Goal: Task Accomplishment & Management: Complete application form

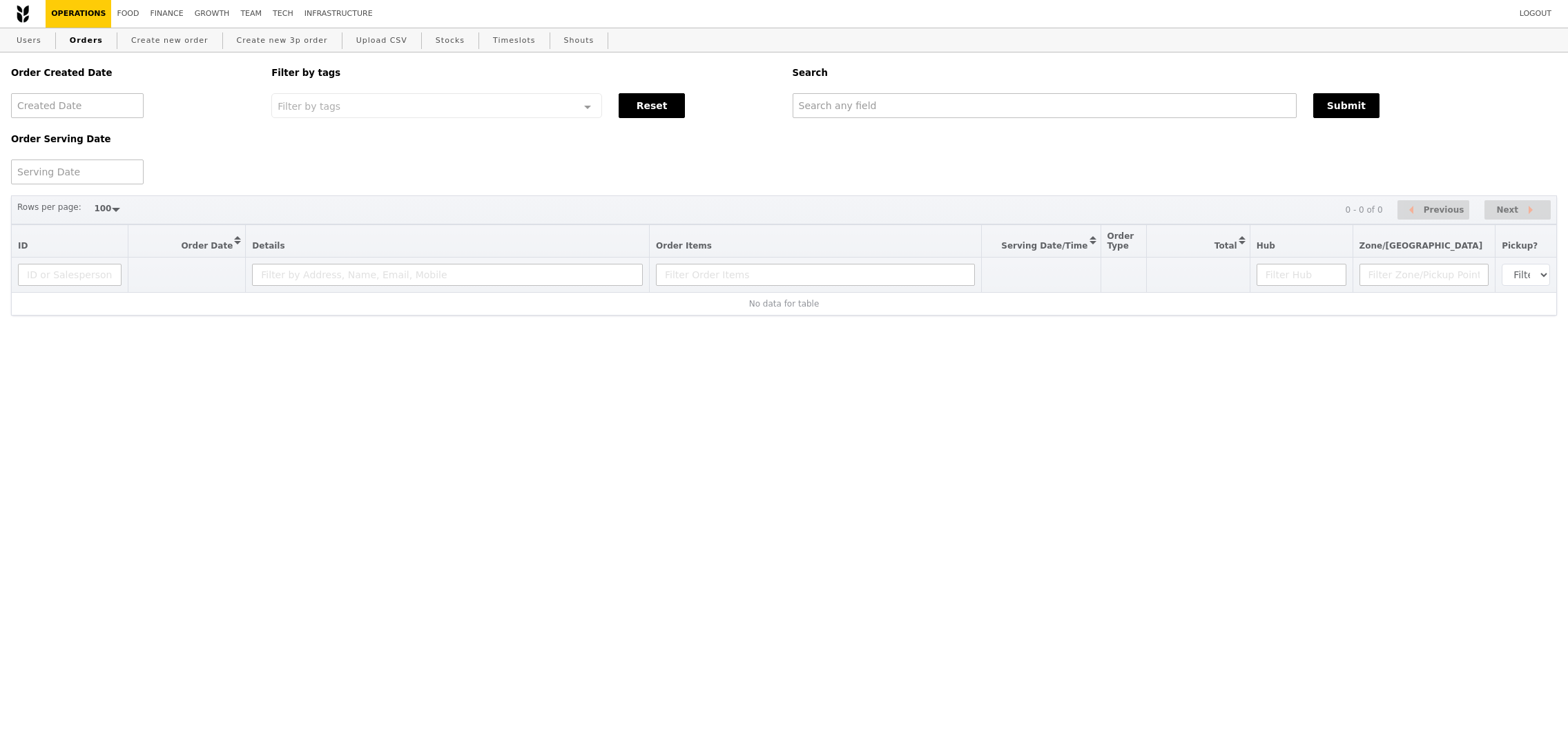
select select "100"
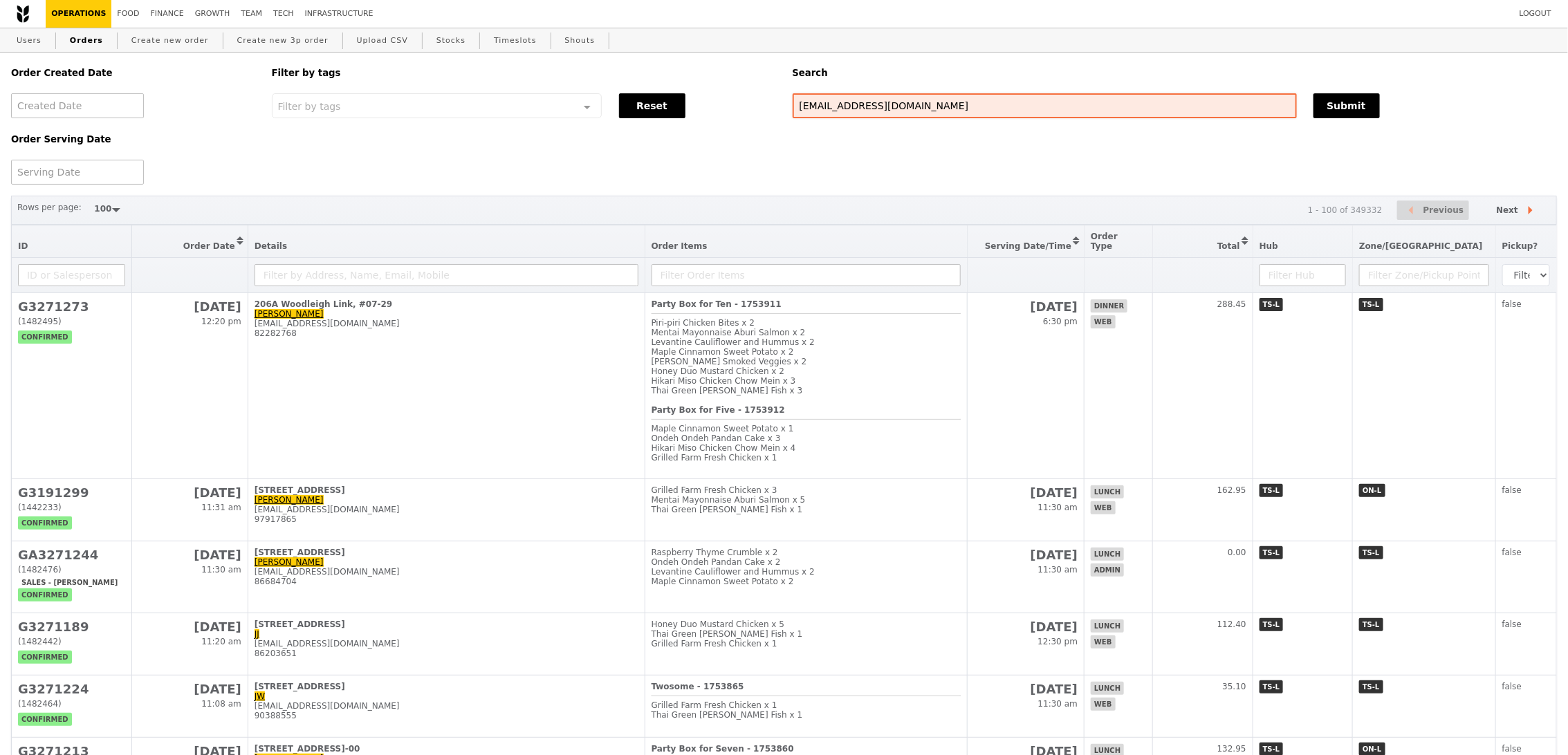
type input "lili.yin@bsigroup.com"
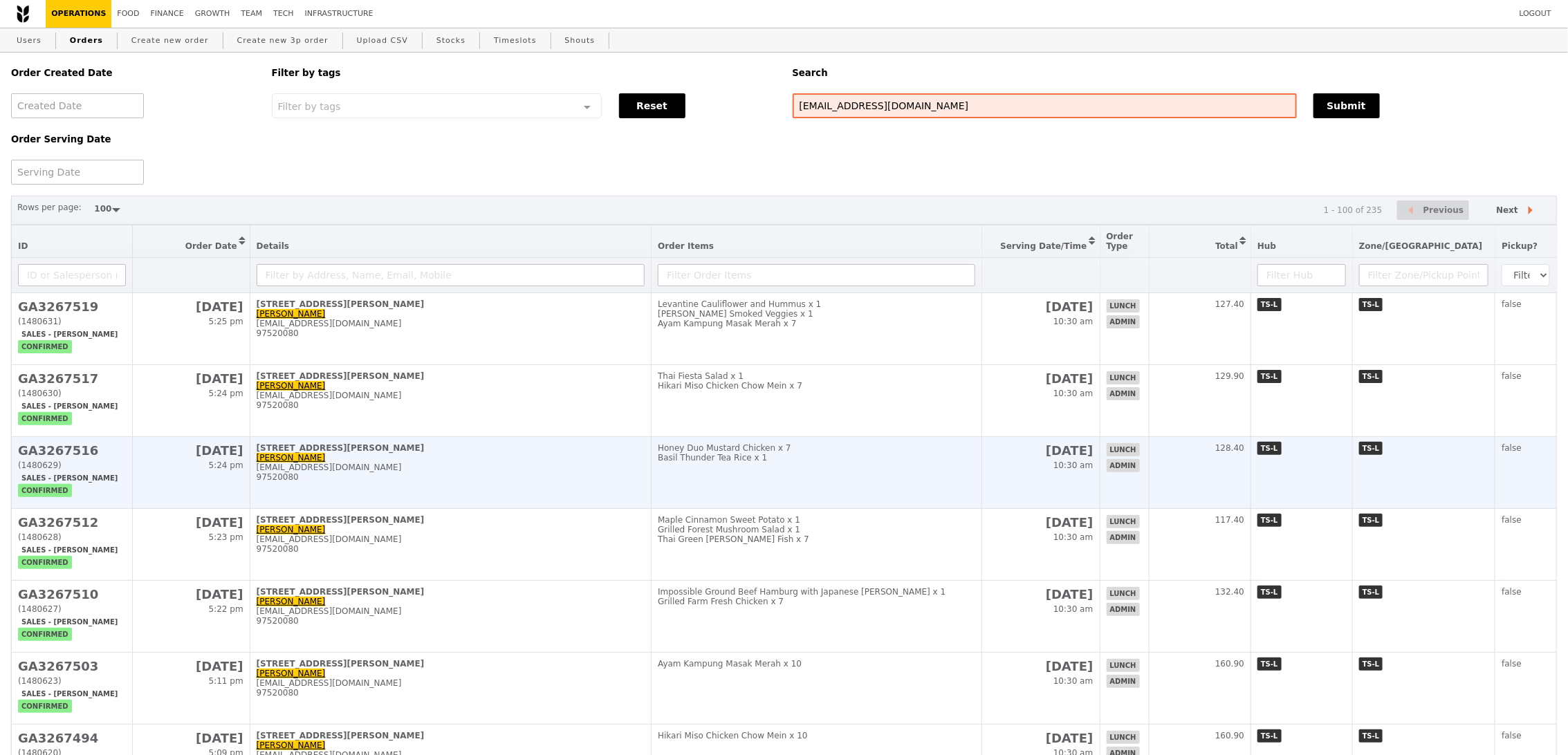
click at [888, 474] on td "Honey Duo Mustard Chicken x 7 Basil Thunder Tea Rice x 1" at bounding box center [817, 473] width 330 height 72
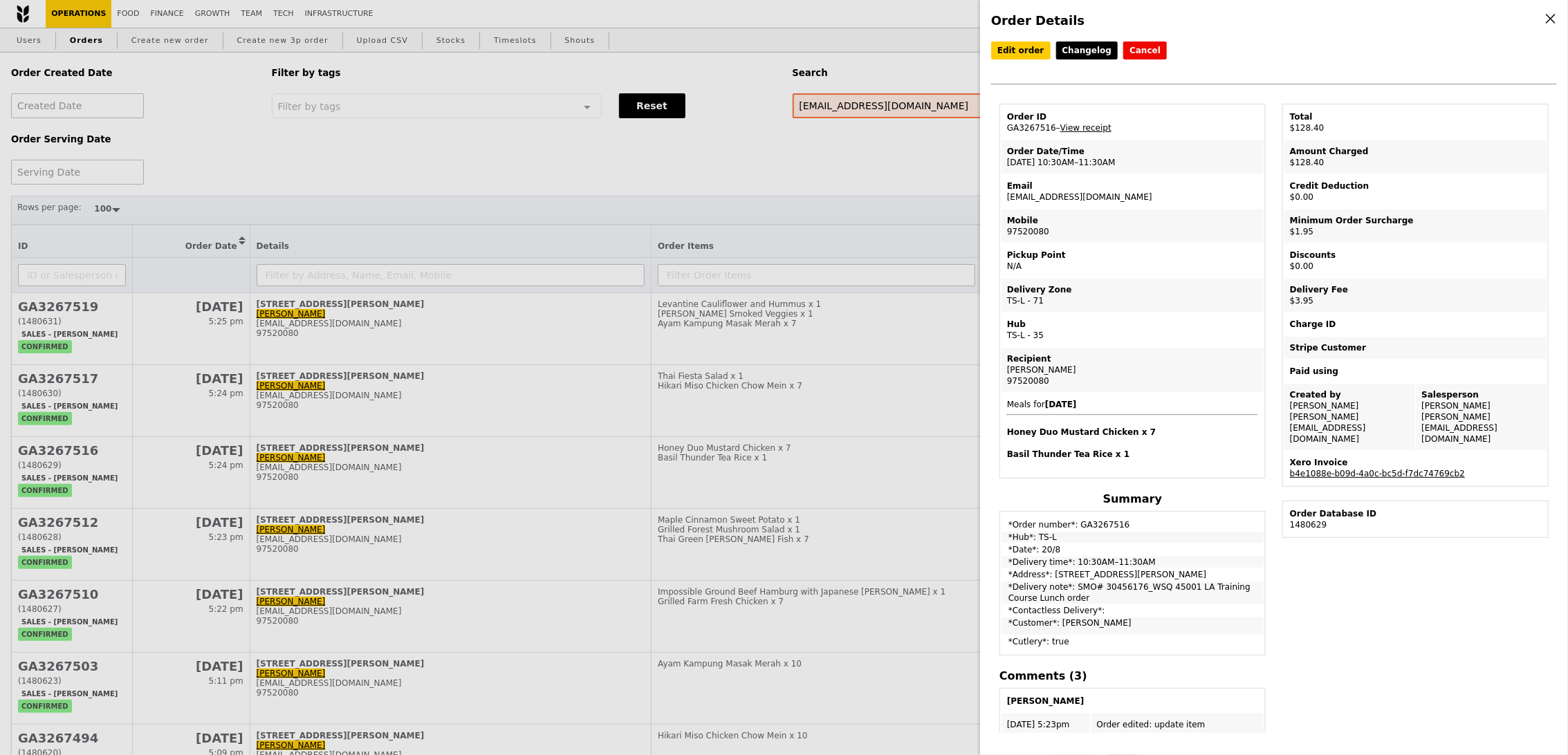
click at [832, 464] on div "Order Details Edit order Changelog Cancel Order ID GA3267516 – View receipt Ord…" at bounding box center [784, 378] width 1568 height 755
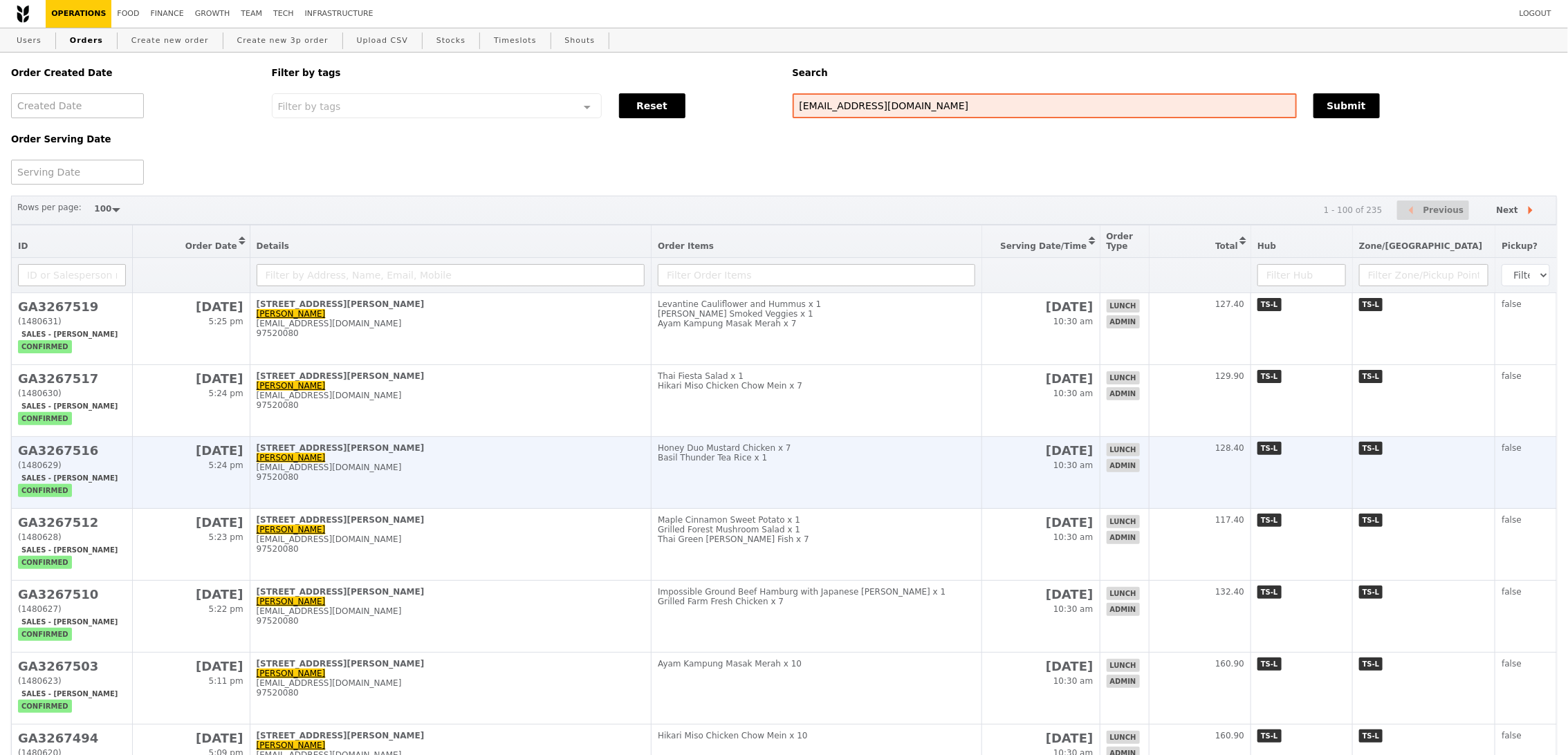
click at [807, 450] on div "Honey Duo Mustard Chicken x 7" at bounding box center [816, 448] width 317 height 10
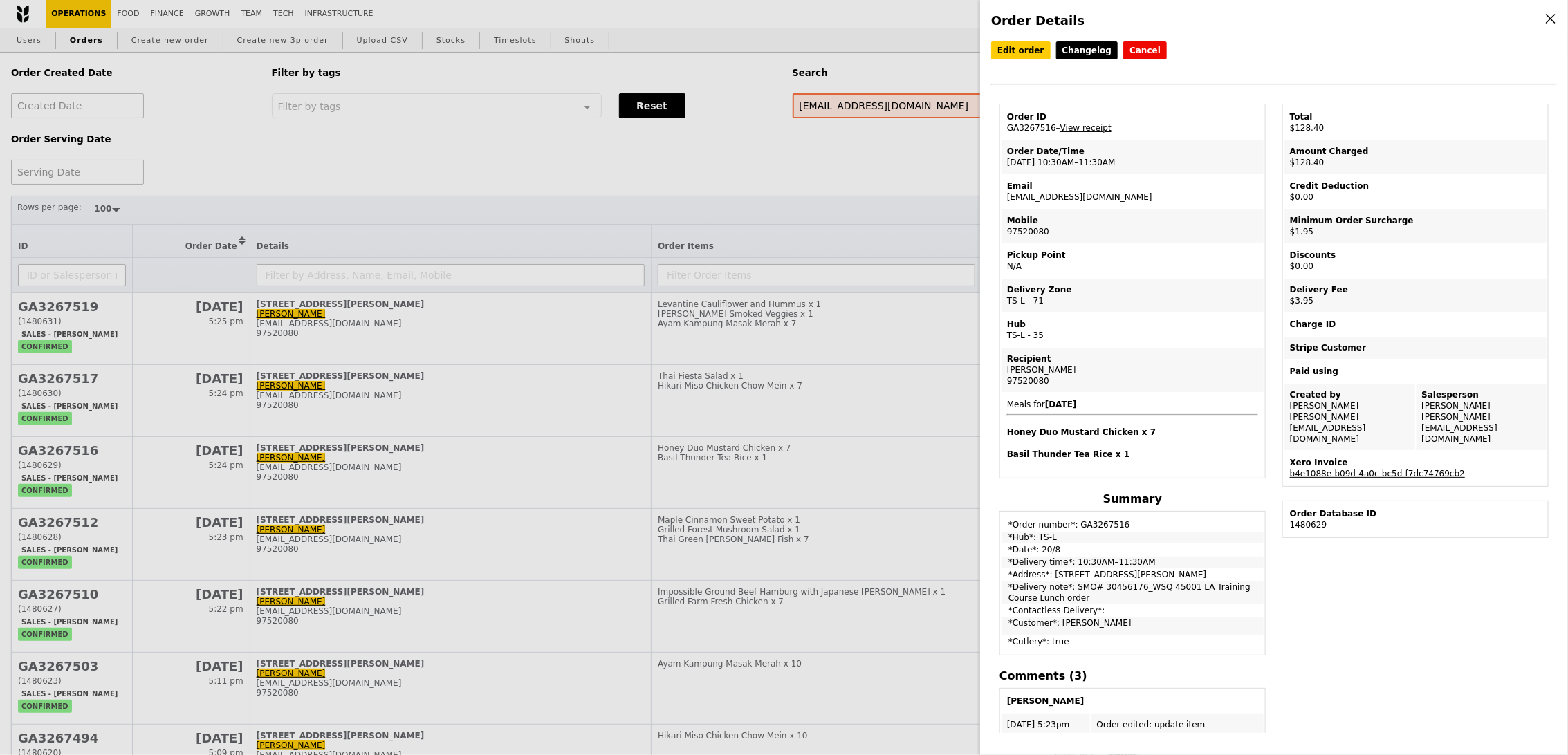
click at [1037, 123] on td "Order ID GA3267516 – View receipt" at bounding box center [1132, 123] width 262 height 33
copy td "GA3267516"
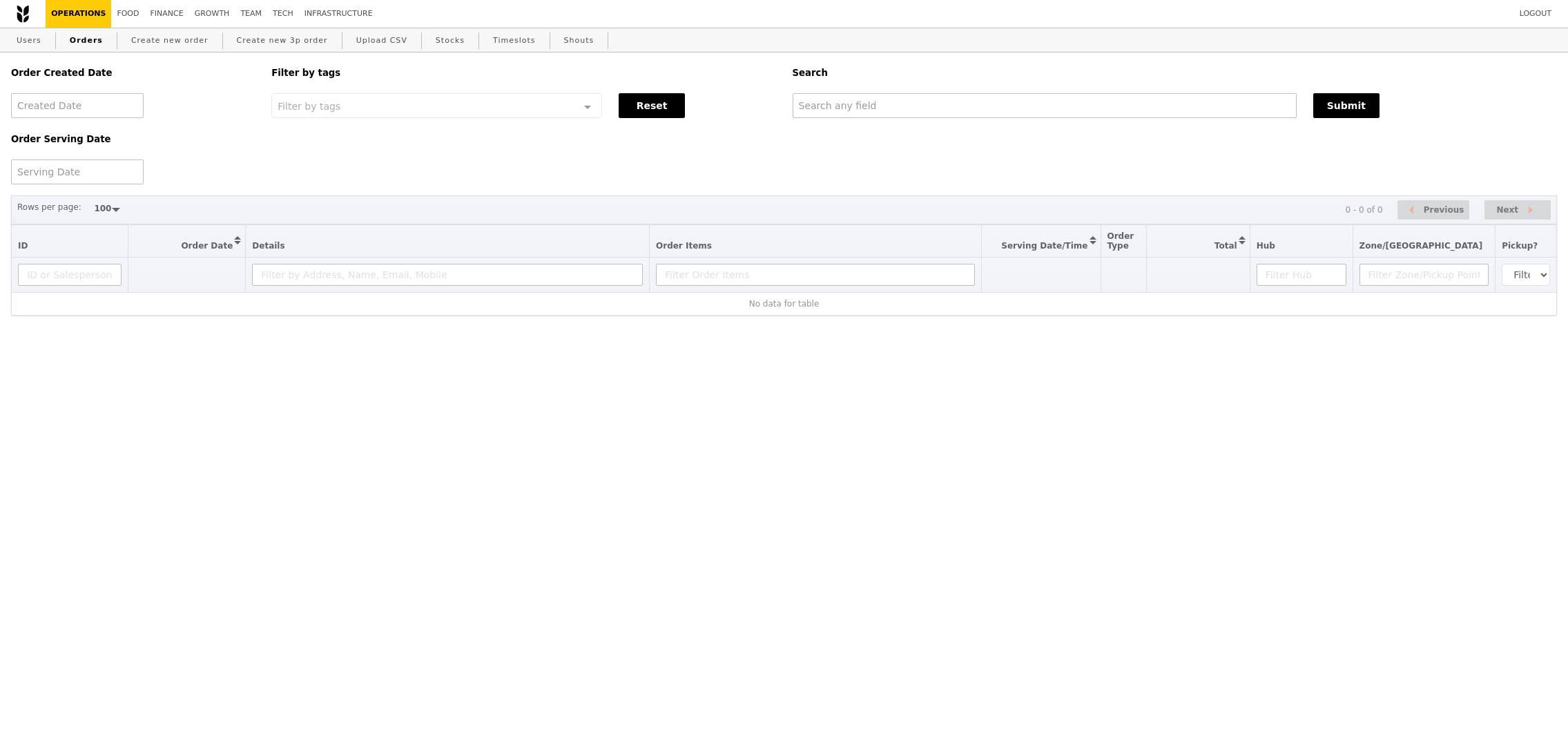
select select "100"
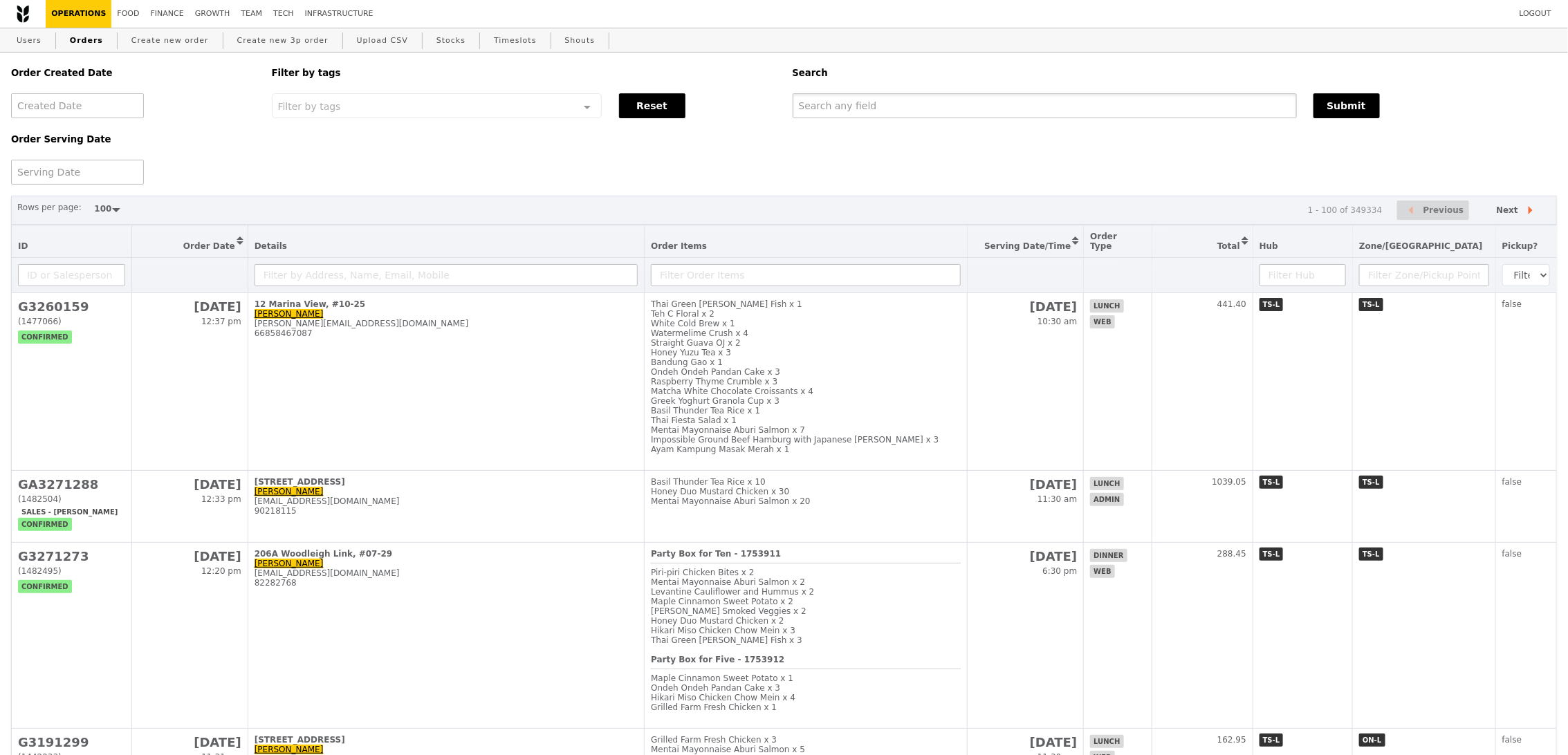
click at [926, 101] on input "text" at bounding box center [1044, 105] width 504 height 25
paste input "[PERSON_NAME] Bte [PERSON_NAME]"
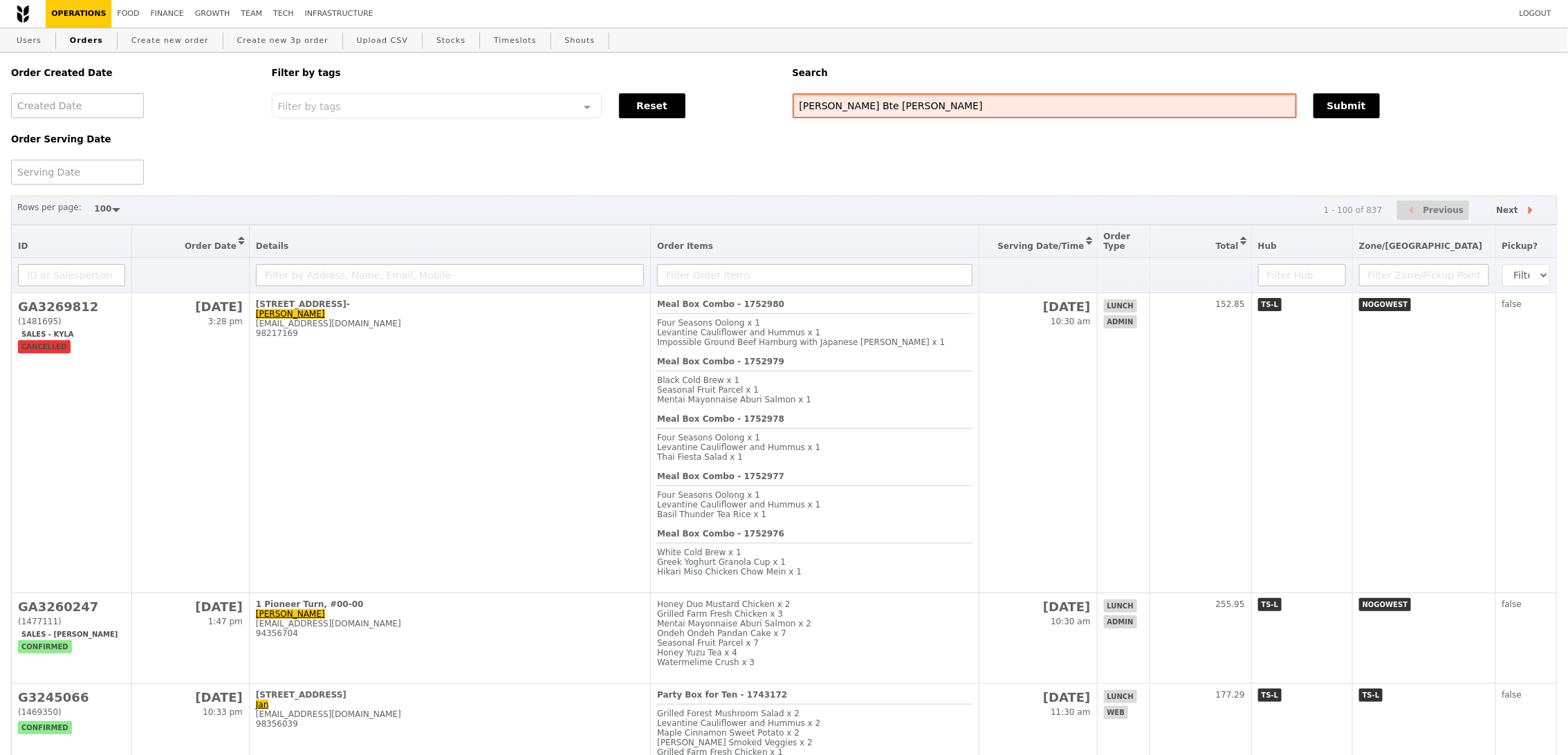
click at [866, 99] on input "[PERSON_NAME] Bte [PERSON_NAME]" at bounding box center [1044, 105] width 504 height 25
paste input "[EMAIL_ADDRESS][DOMAIN_NAME]"
type input "[EMAIL_ADDRESS][DOMAIN_NAME]"
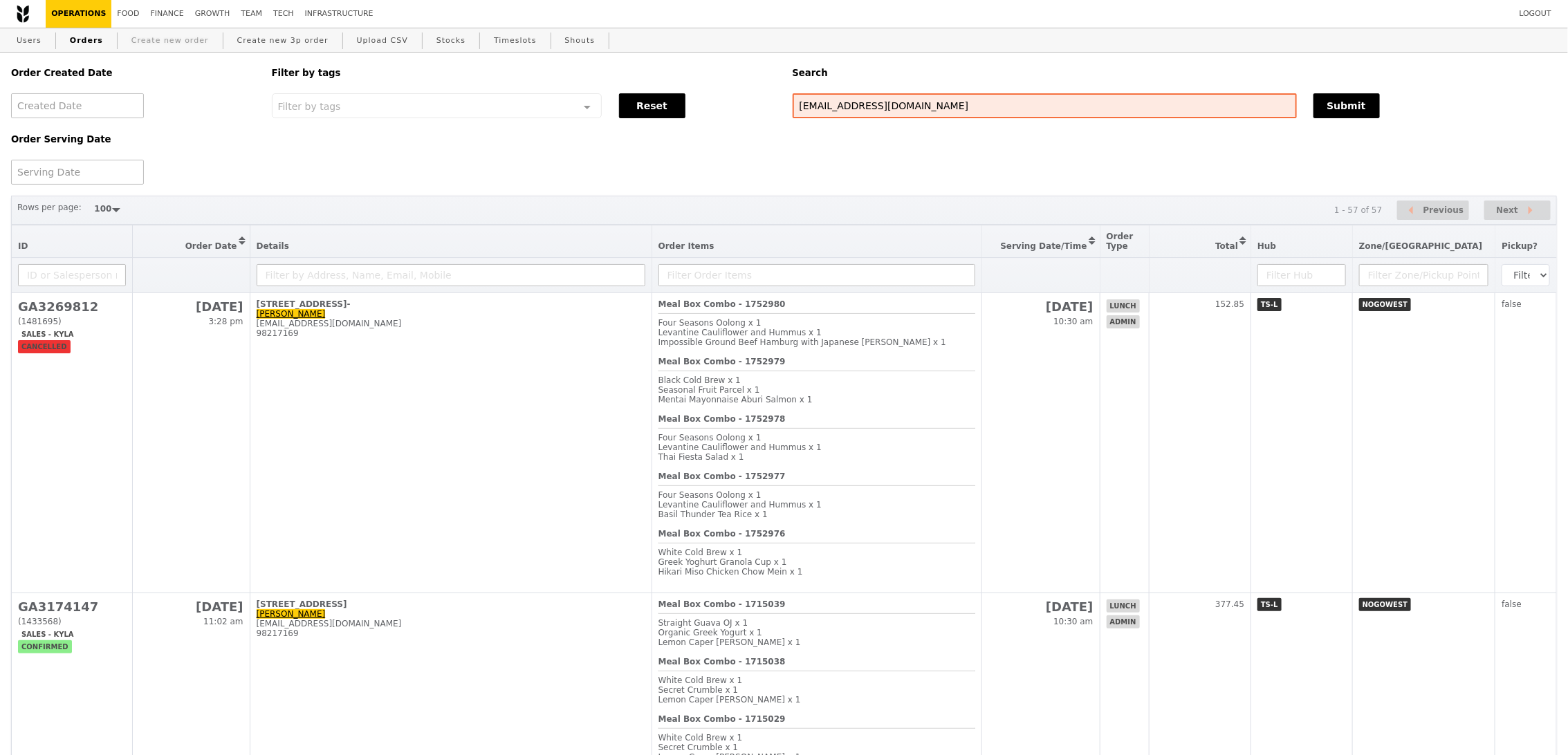
click at [182, 47] on link "Create new order" at bounding box center [170, 40] width 89 height 25
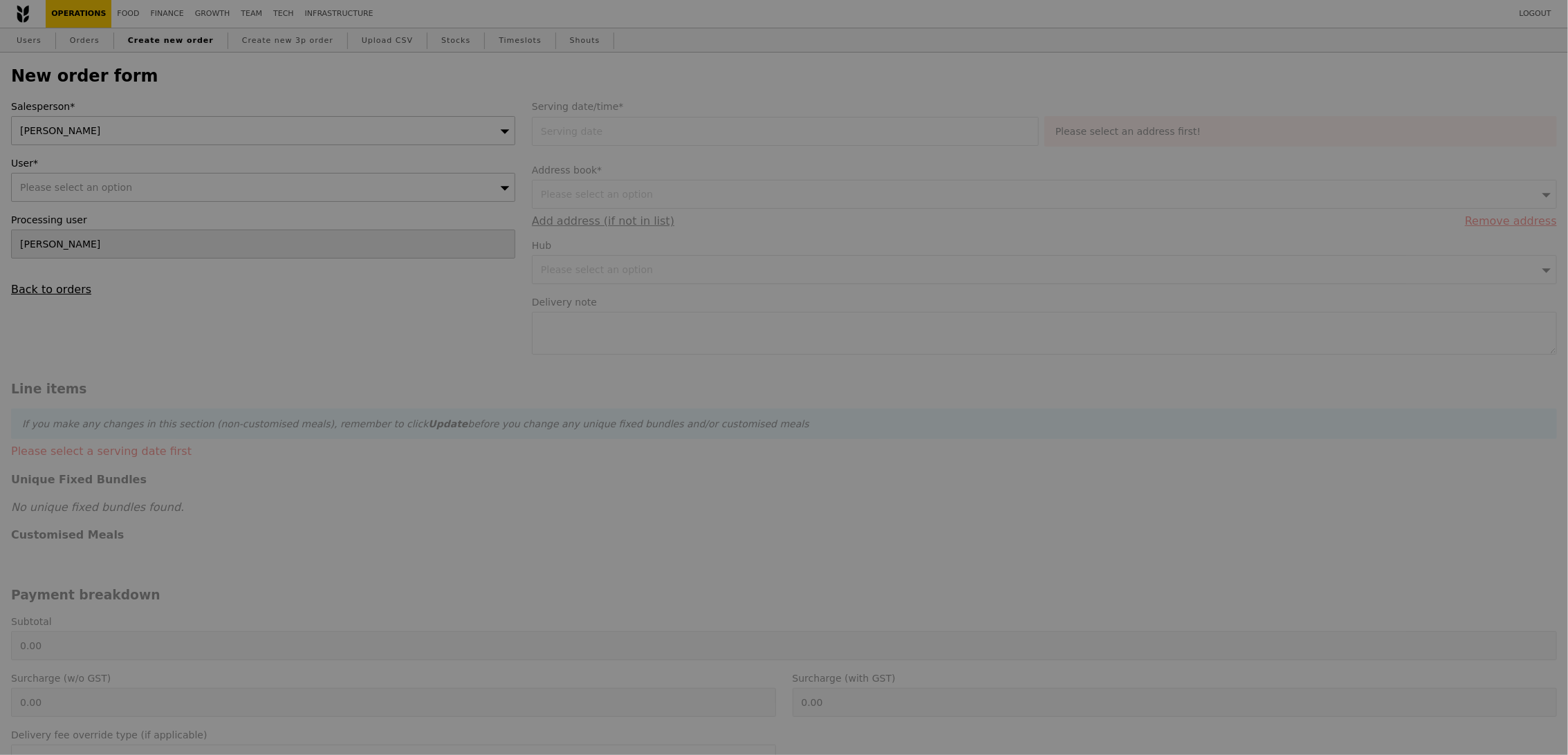
type input "Confirm"
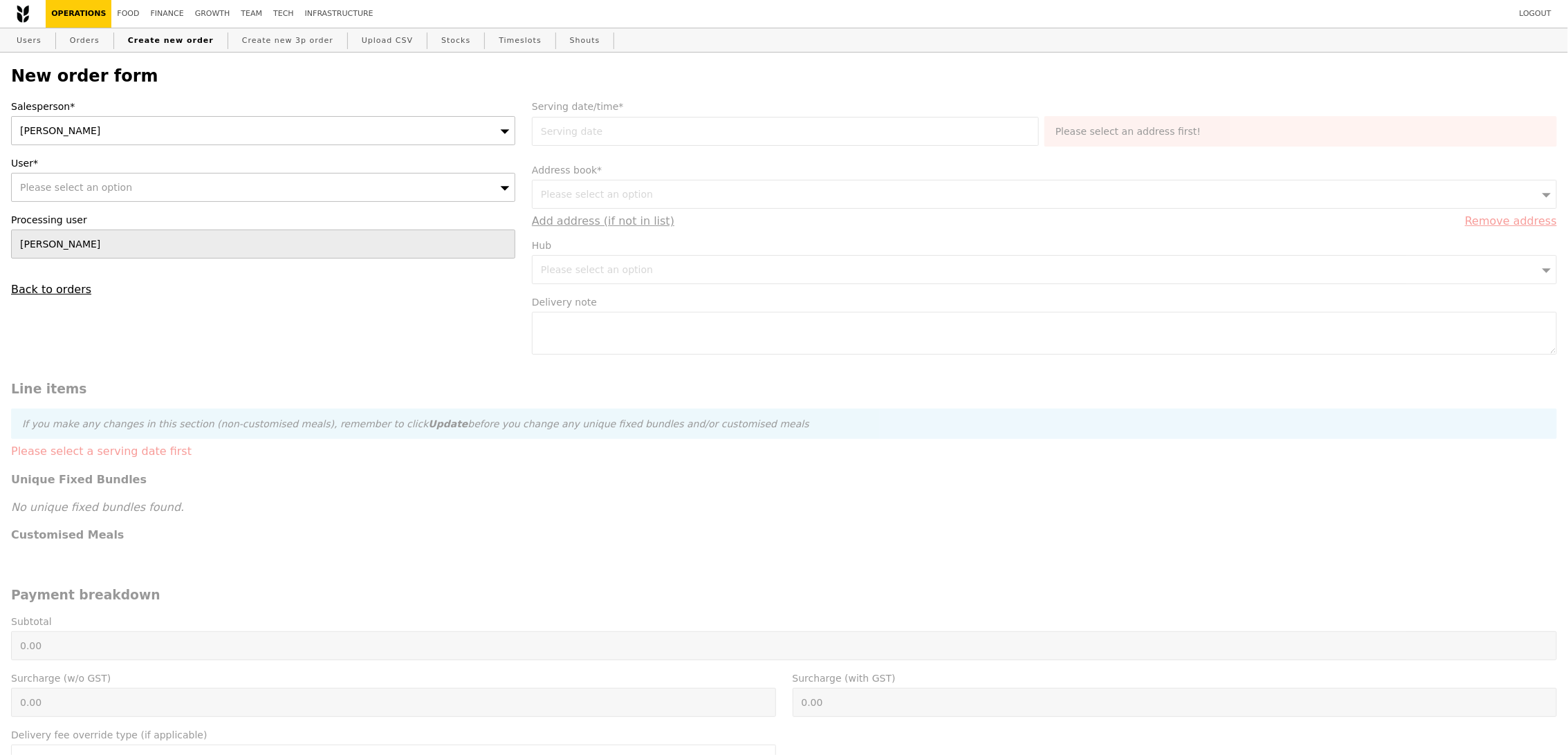
click at [123, 190] on span "Please select an option" at bounding box center [76, 187] width 112 height 11
type input "[EMAIL_ADDRESS][DOMAIN_NAME]"
type input "Confirm"
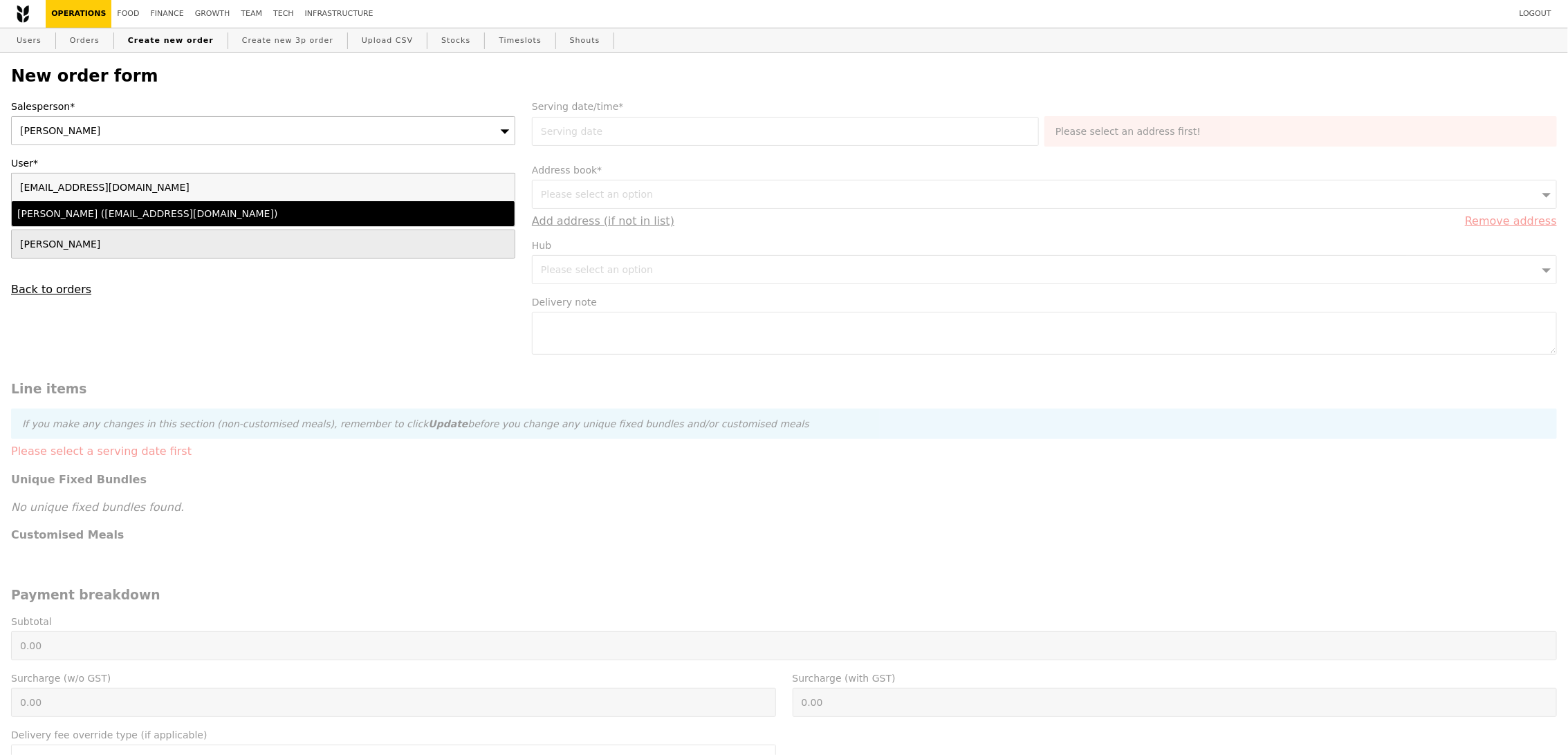
type input "[EMAIL_ADDRESS][DOMAIN_NAME]"
click at [104, 221] on div "[PERSON_NAME] ([EMAIL_ADDRESS][DOMAIN_NAME])" at bounding box center [201, 213] width 369 height 14
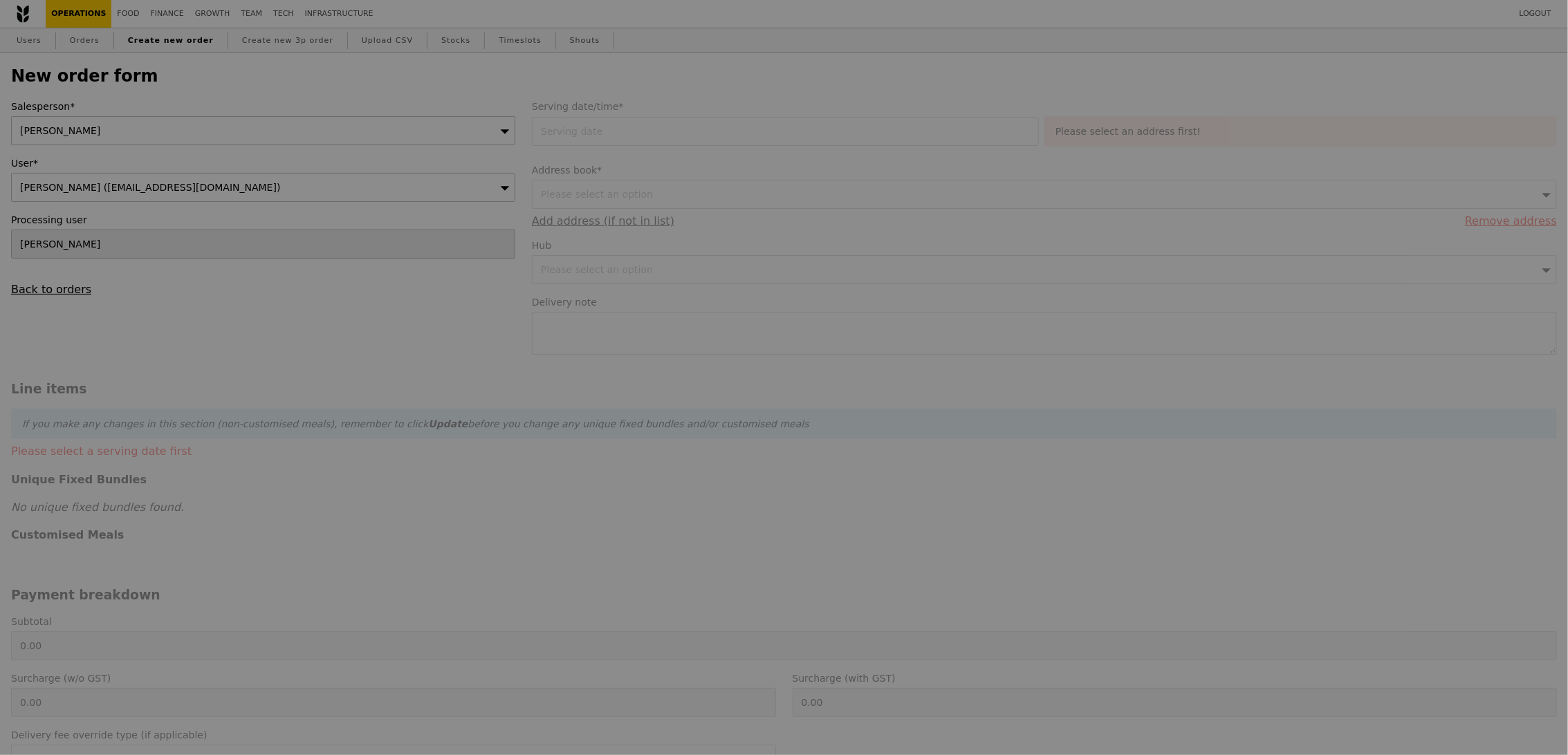
type input "Loading..."
type input "13.76"
type input "15.00"
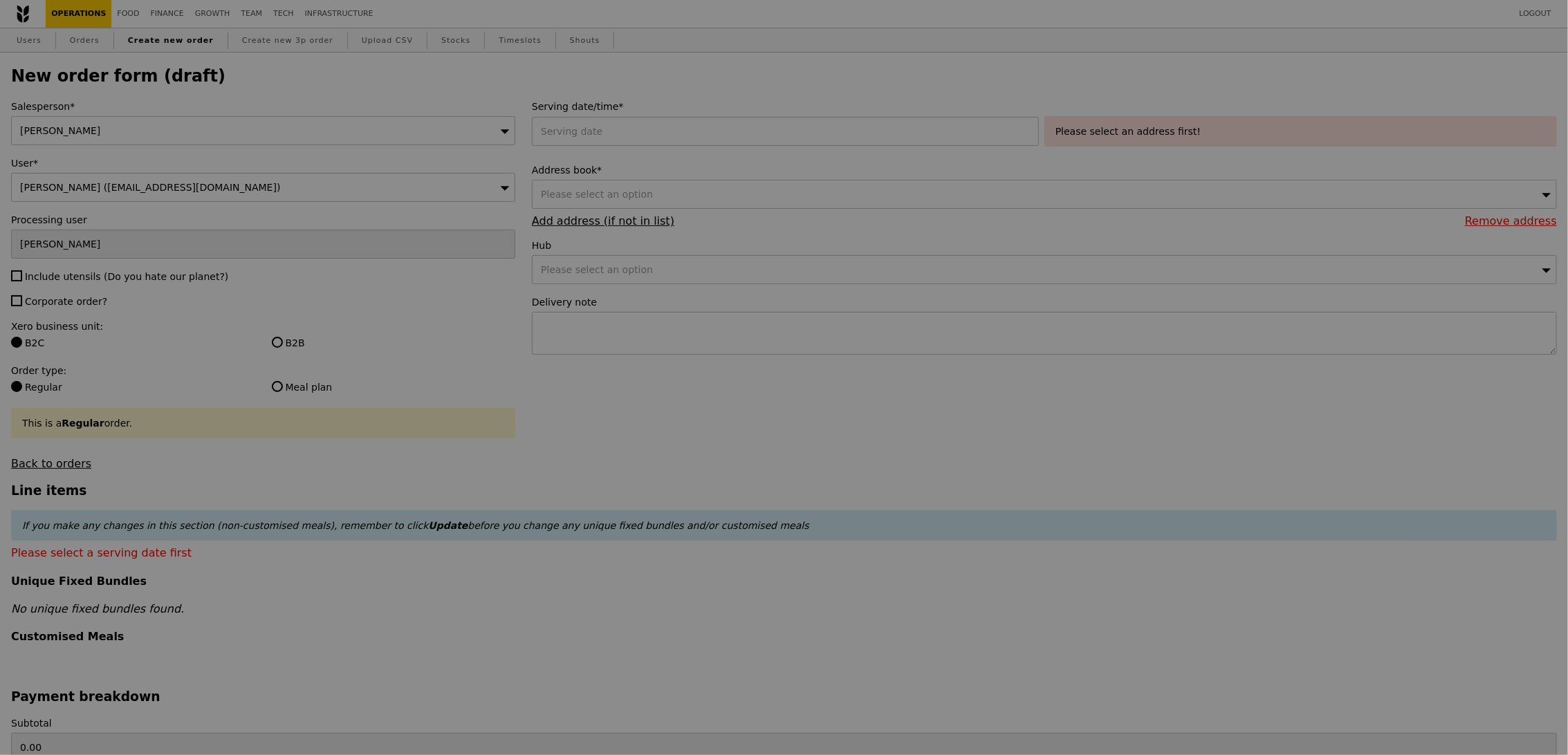
type input "Confirm"
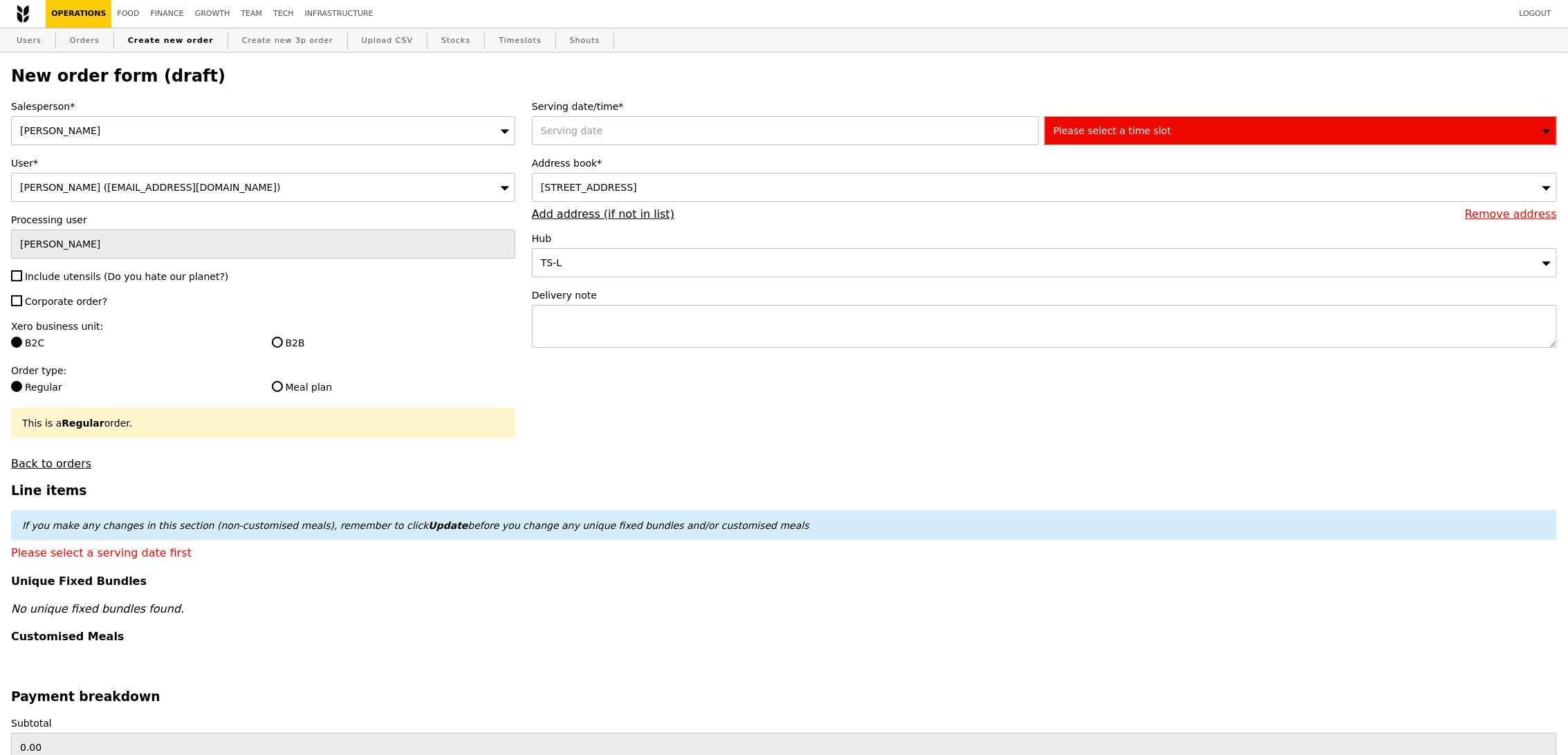
click at [57, 276] on span "Include utensils (Do you hate our planet?)" at bounding box center [126, 276] width 204 height 11
click at [22, 276] on input "Include utensils (Do you hate our planet?)" at bounding box center [17, 275] width 11 height 11
checkbox input "true"
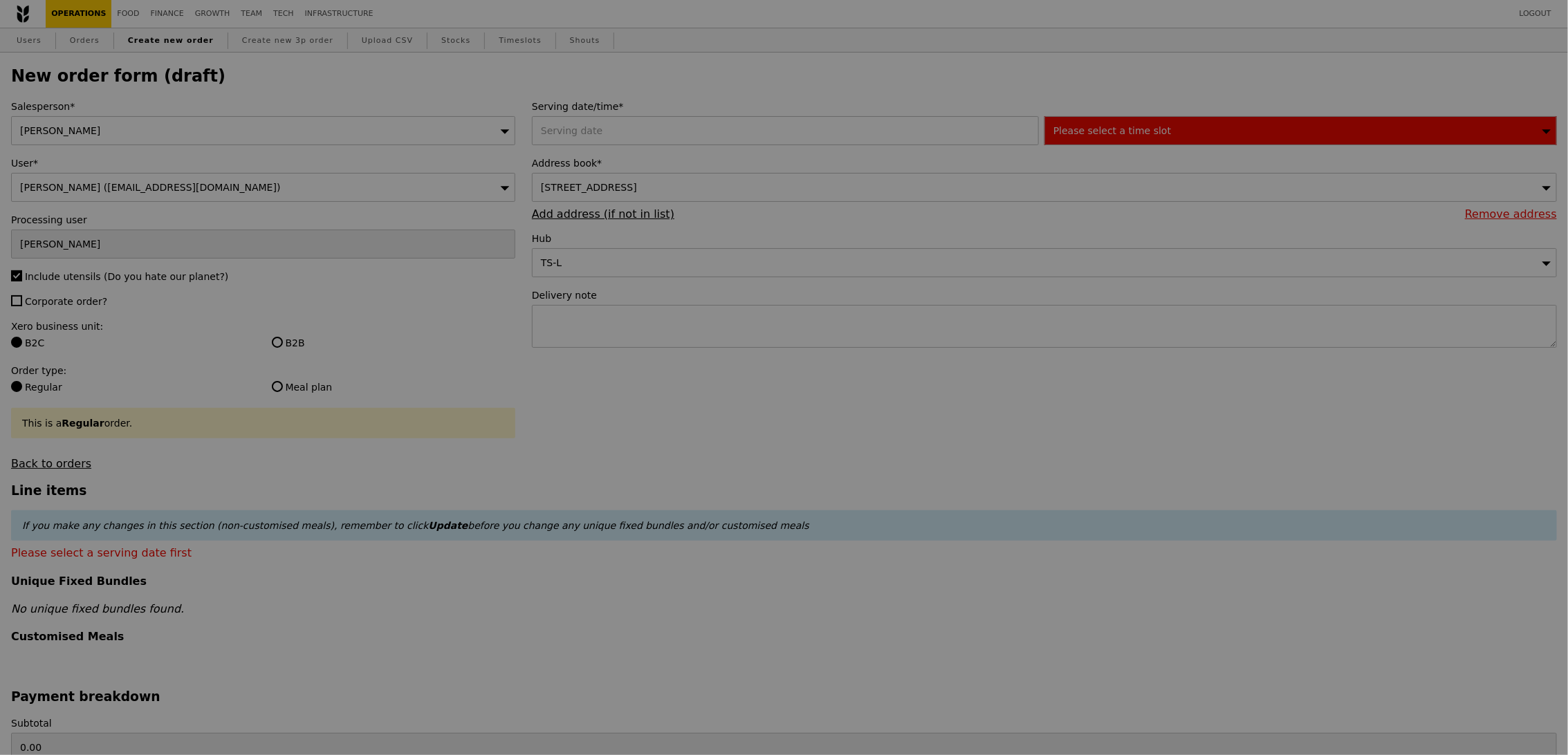
type input "Confirm"
click at [43, 307] on span "Corporate order?" at bounding box center [66, 301] width 82 height 11
click at [22, 306] on input "Corporate order?" at bounding box center [17, 300] width 11 height 11
checkbox input "true"
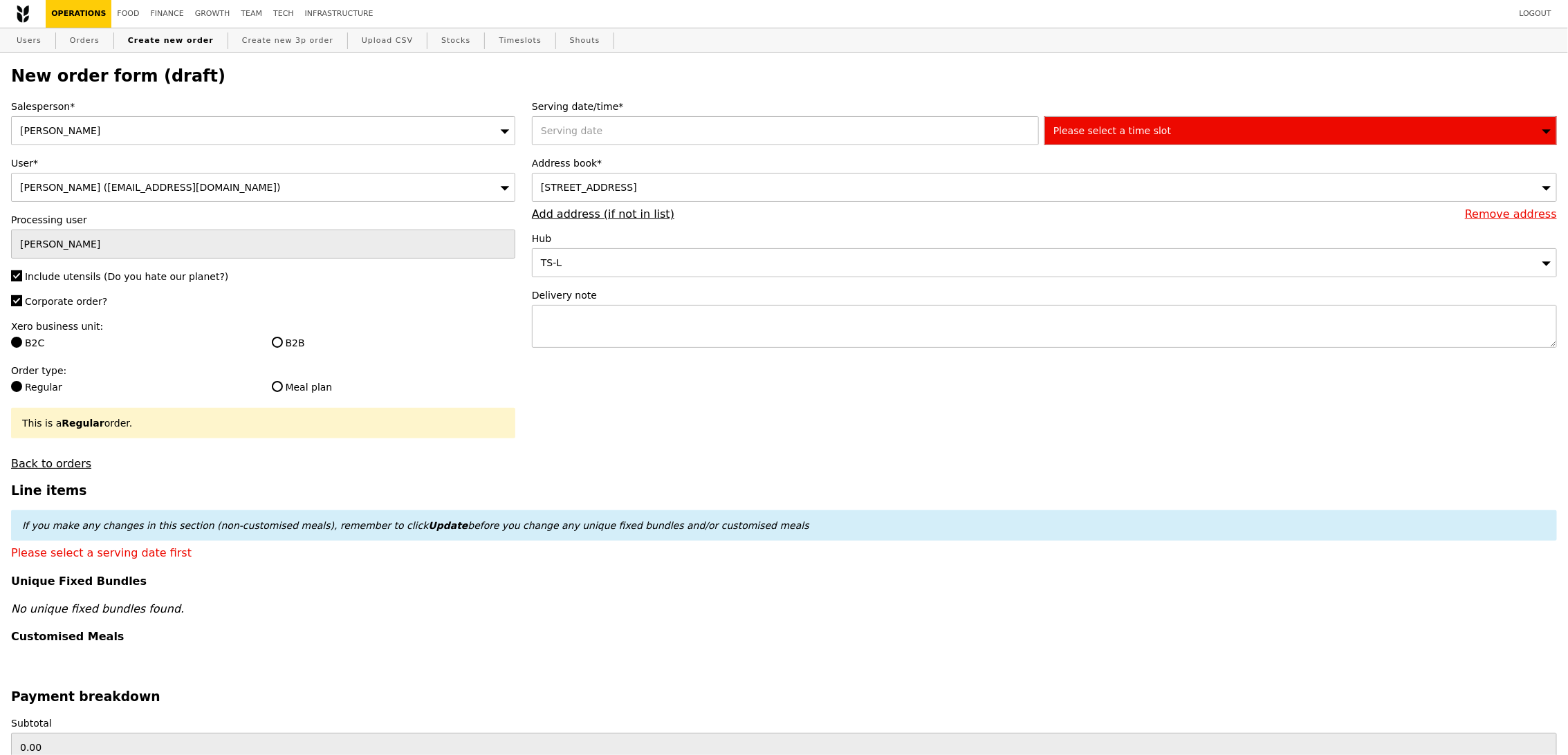
click at [288, 350] on label "B2B" at bounding box center [394, 343] width 244 height 14
click at [283, 348] on input "B2B" at bounding box center [277, 342] width 11 height 11
radio input "true"
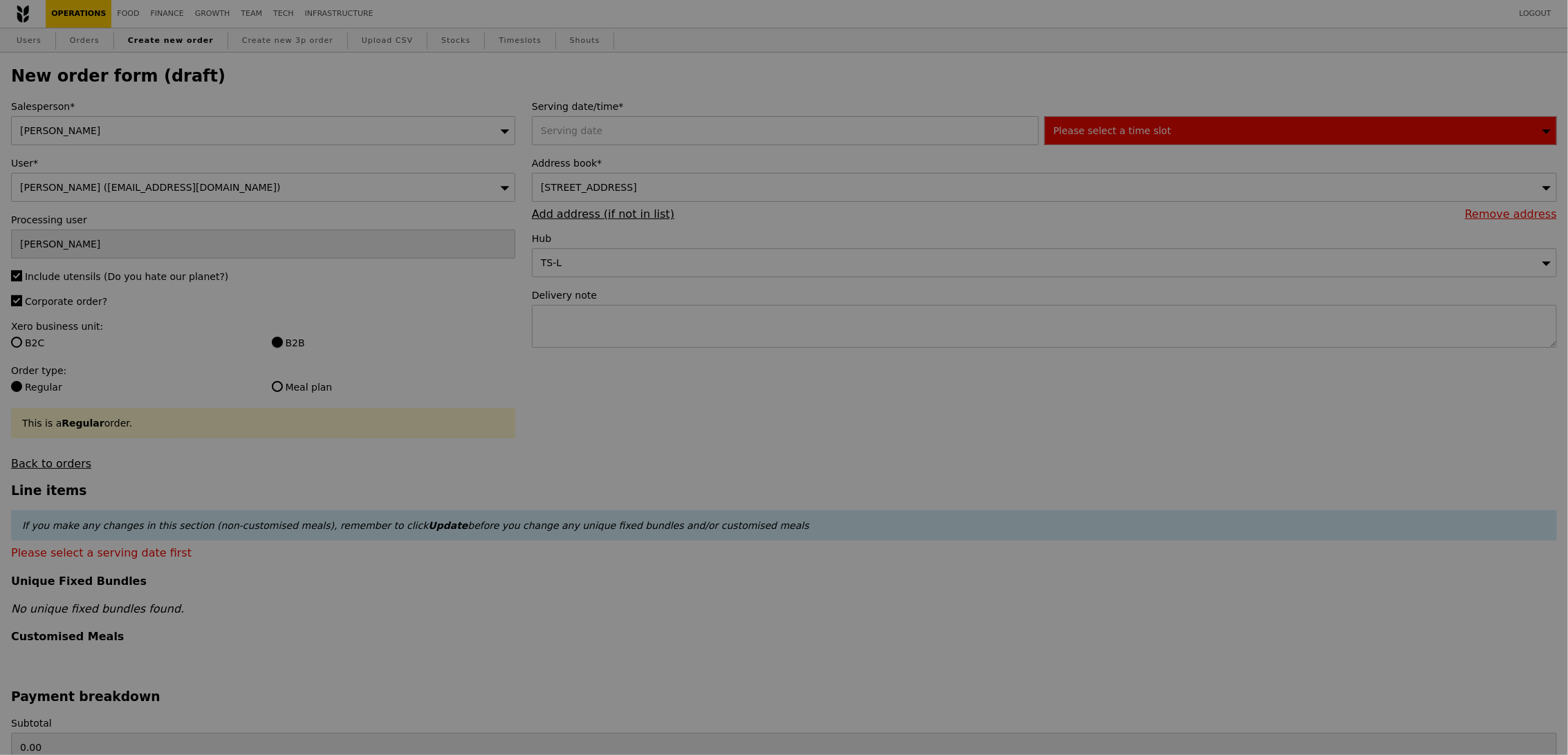
type input "Confirm"
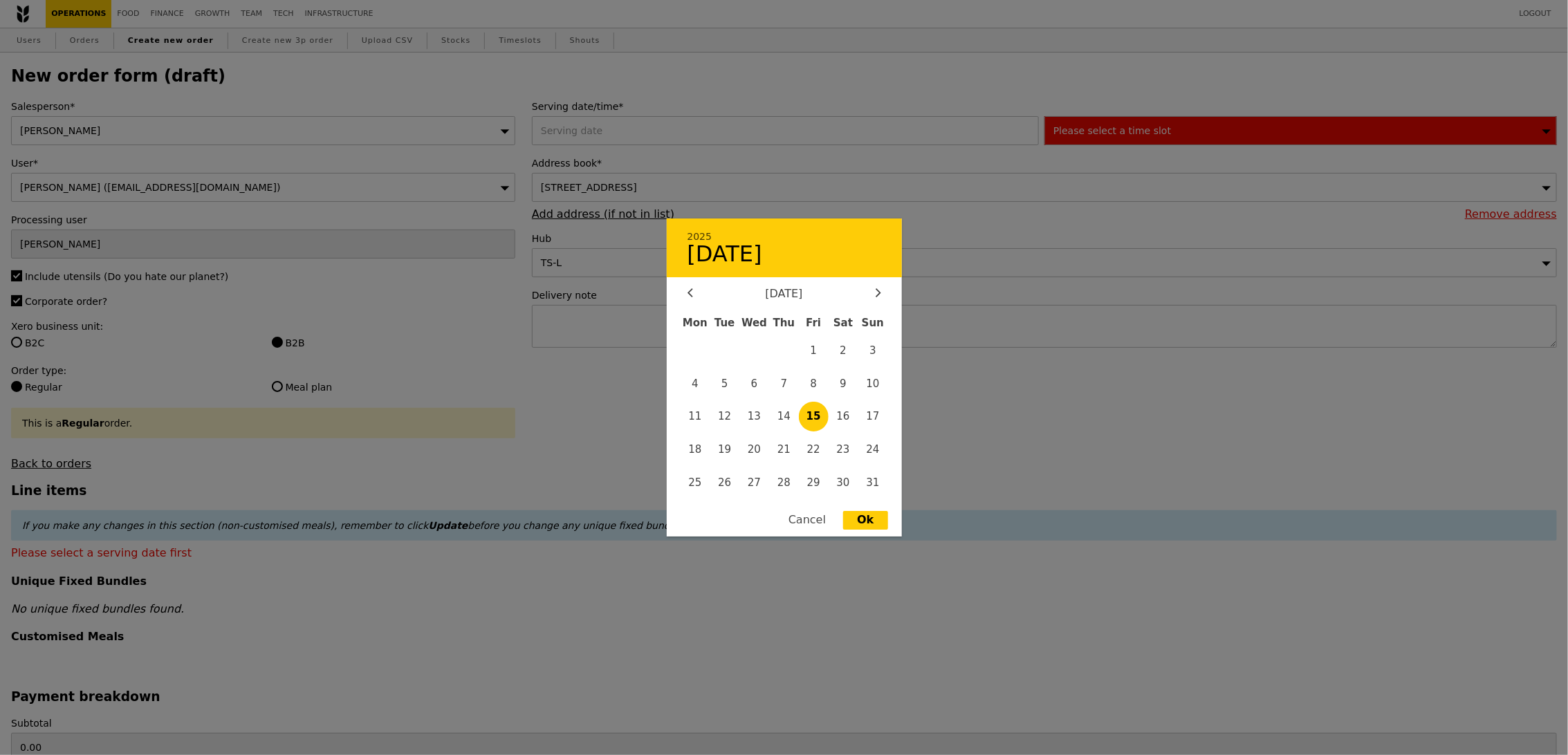
click at [643, 128] on div "2025 August [DATE] Tue Wed Thu Fri Sat Sun 1 2 3 4 5 6 7 8 9 10 11 12 13 14 15 …" at bounding box center [788, 131] width 512 height 29
click at [881, 295] on div at bounding box center [879, 294] width 12 height 13
click at [777, 384] on span "11" at bounding box center [783, 383] width 30 height 30
type input "[DATE]"
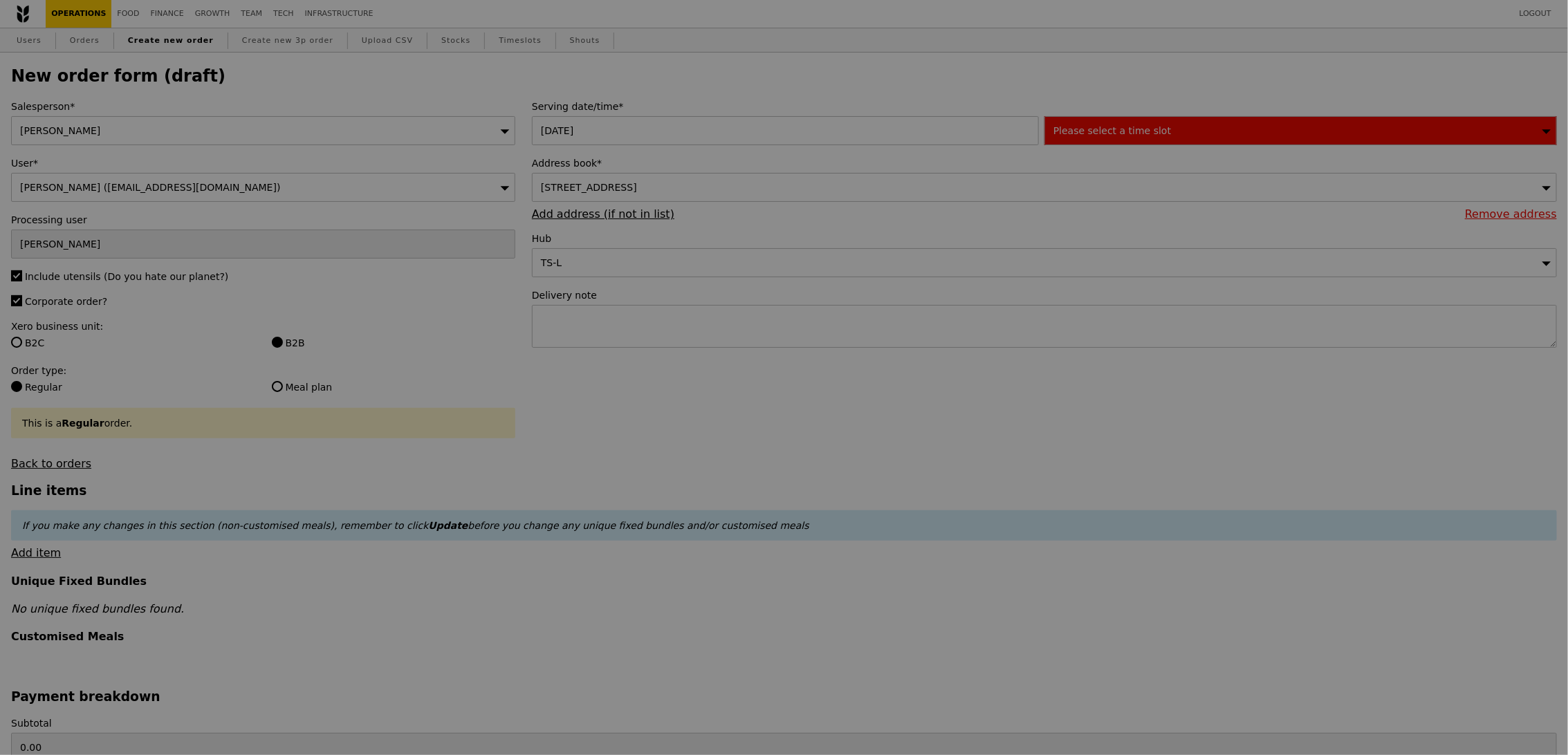
type input "Confirm"
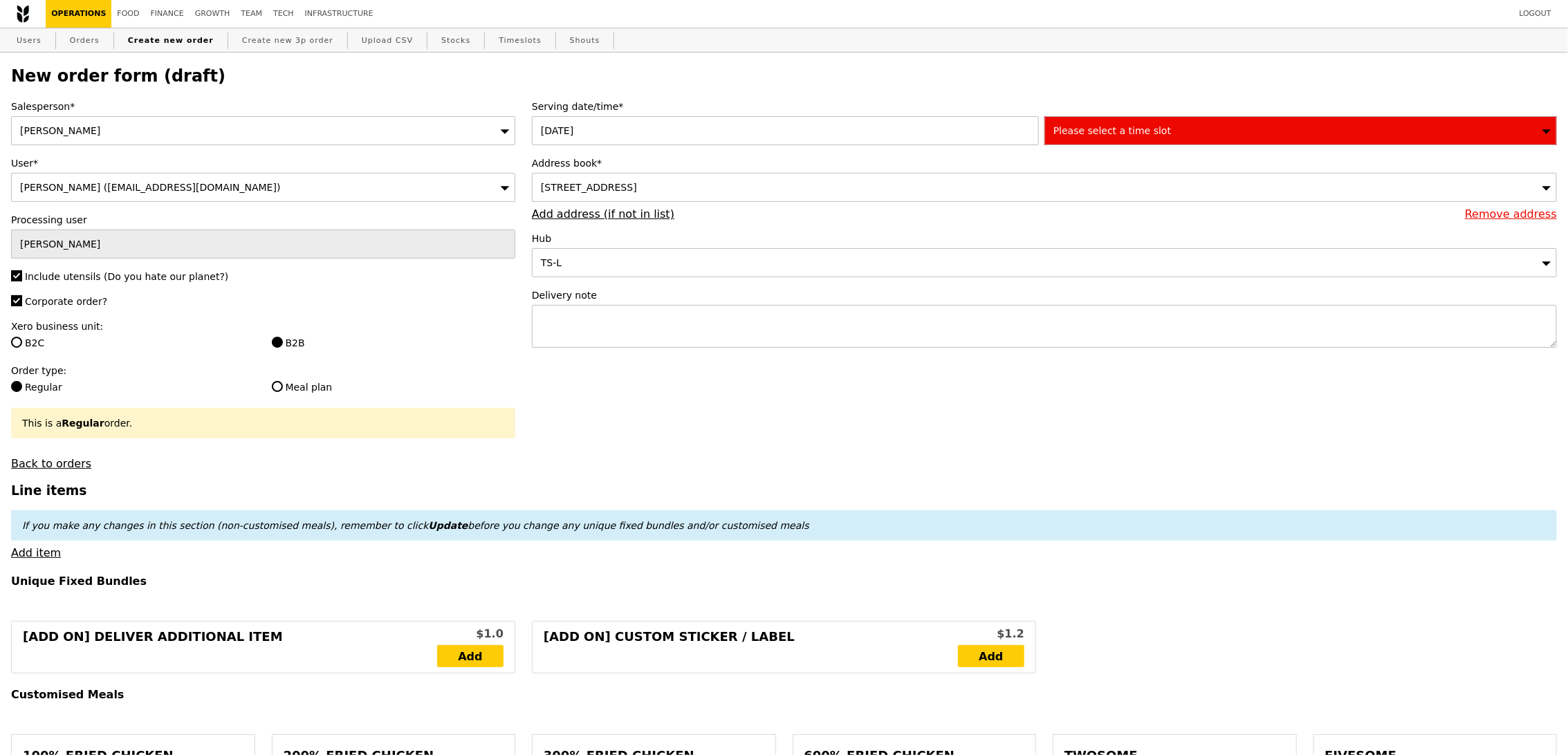
click at [1147, 127] on span "Please select a time slot" at bounding box center [1112, 130] width 117 height 11
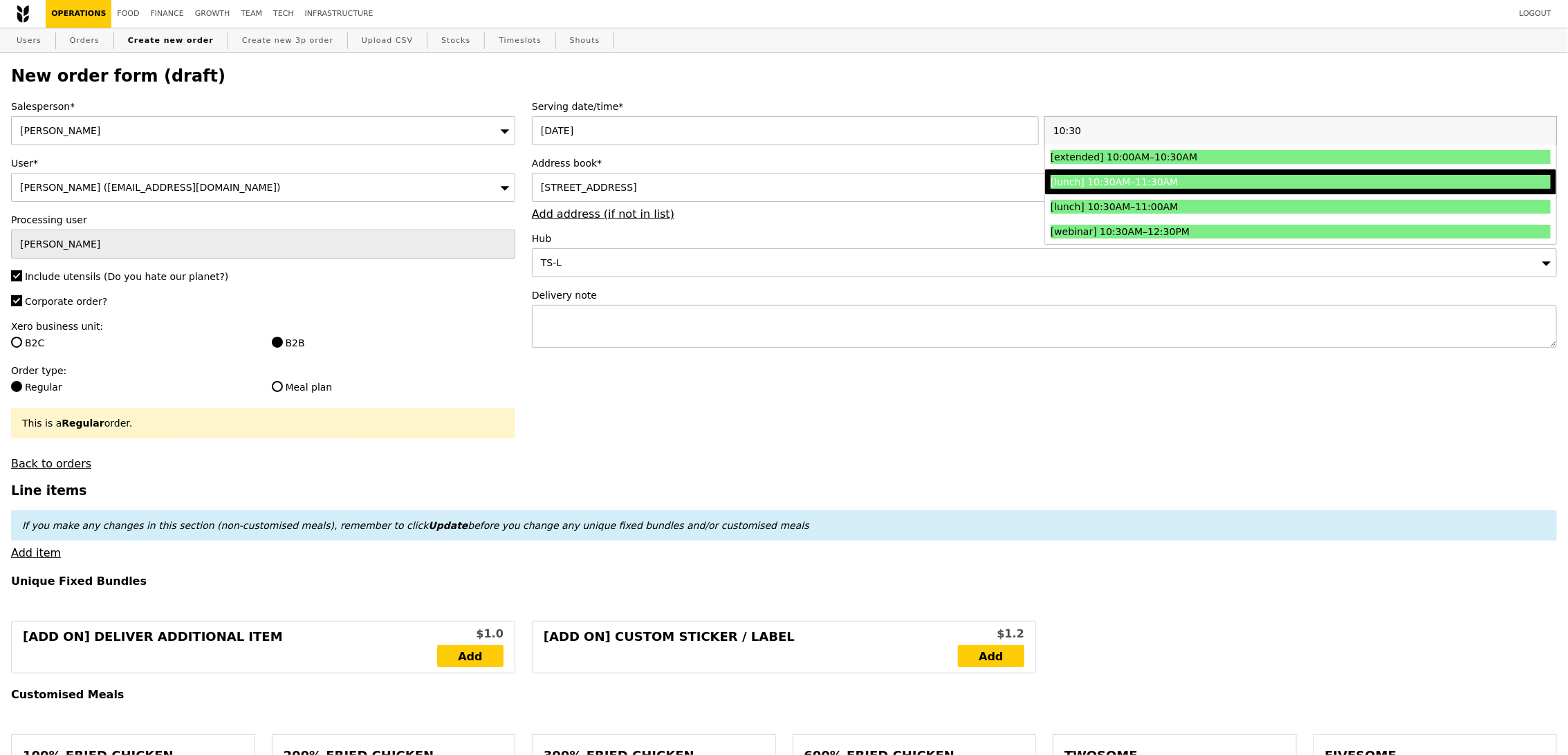
type input "10:30"
click at [1081, 176] on div "[lunch] 10:30AM–11:30AM" at bounding box center [1237, 182] width 375 height 14
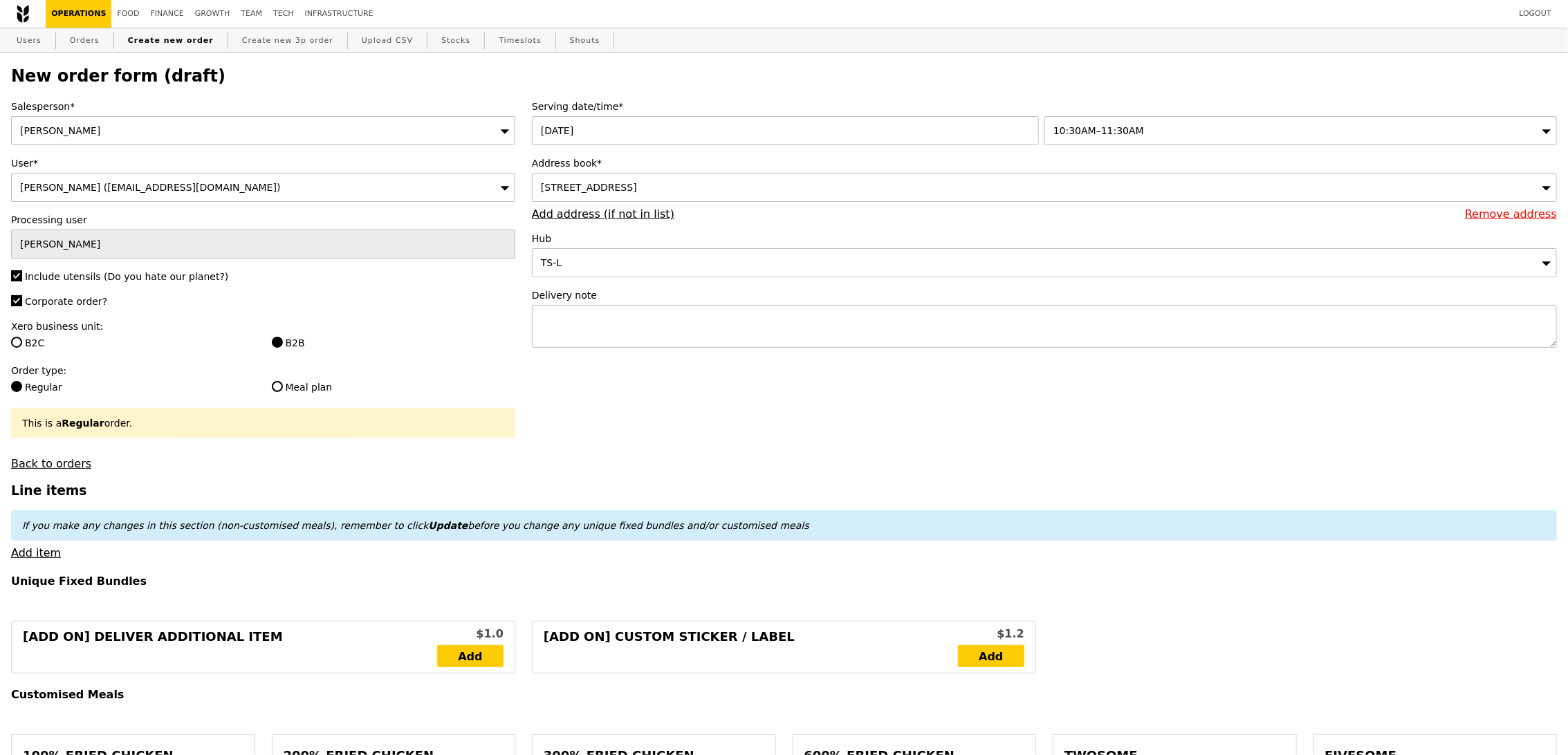
type input "Confirm"
click at [735, 337] on textarea at bounding box center [1044, 326] width 1025 height 43
paste textarea "Full delivery address: [GEOGRAPHIC_DATA] [STREET_ADDRESS] Carpark A, Lift NS2-2…"
click at [1119, 317] on textarea "Full delivery address: [GEOGRAPHIC_DATA] [STREET_ADDRESS] Carpark A, Lift NS2-2…" at bounding box center [1044, 326] width 1025 height 43
click at [733, 336] on textarea "Full delivery address: [GEOGRAPHIC_DATA] [STREET_ADDRESS] Carpark A, Lift NS2-2…" at bounding box center [1044, 326] width 1025 height 43
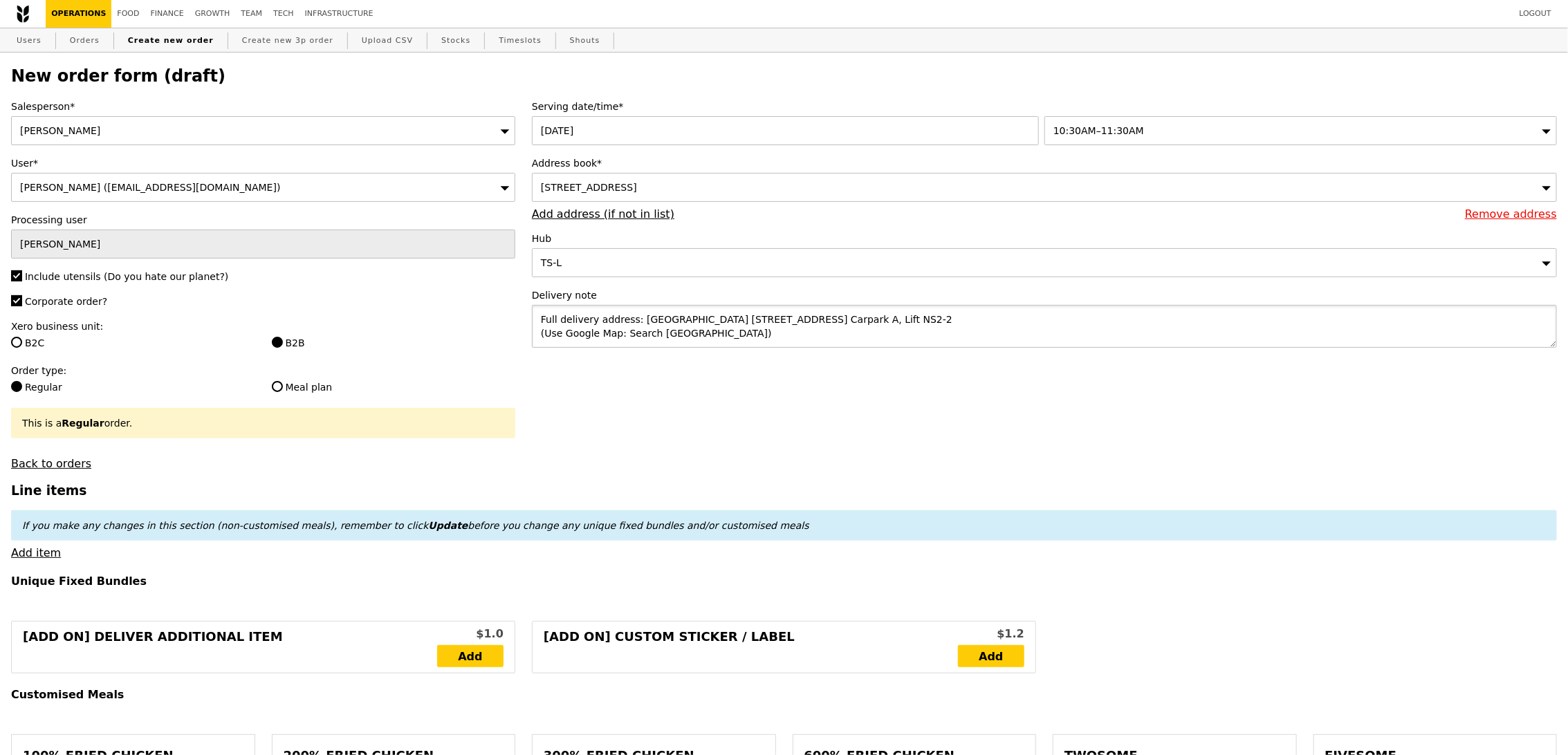
type textarea "Full delivery address: [GEOGRAPHIC_DATA] [STREET_ADDRESS] Carpark A, Lift NS2-2…"
type input "Confirm"
click at [730, 489] on h3 "Line items" at bounding box center [784, 490] width 1546 height 14
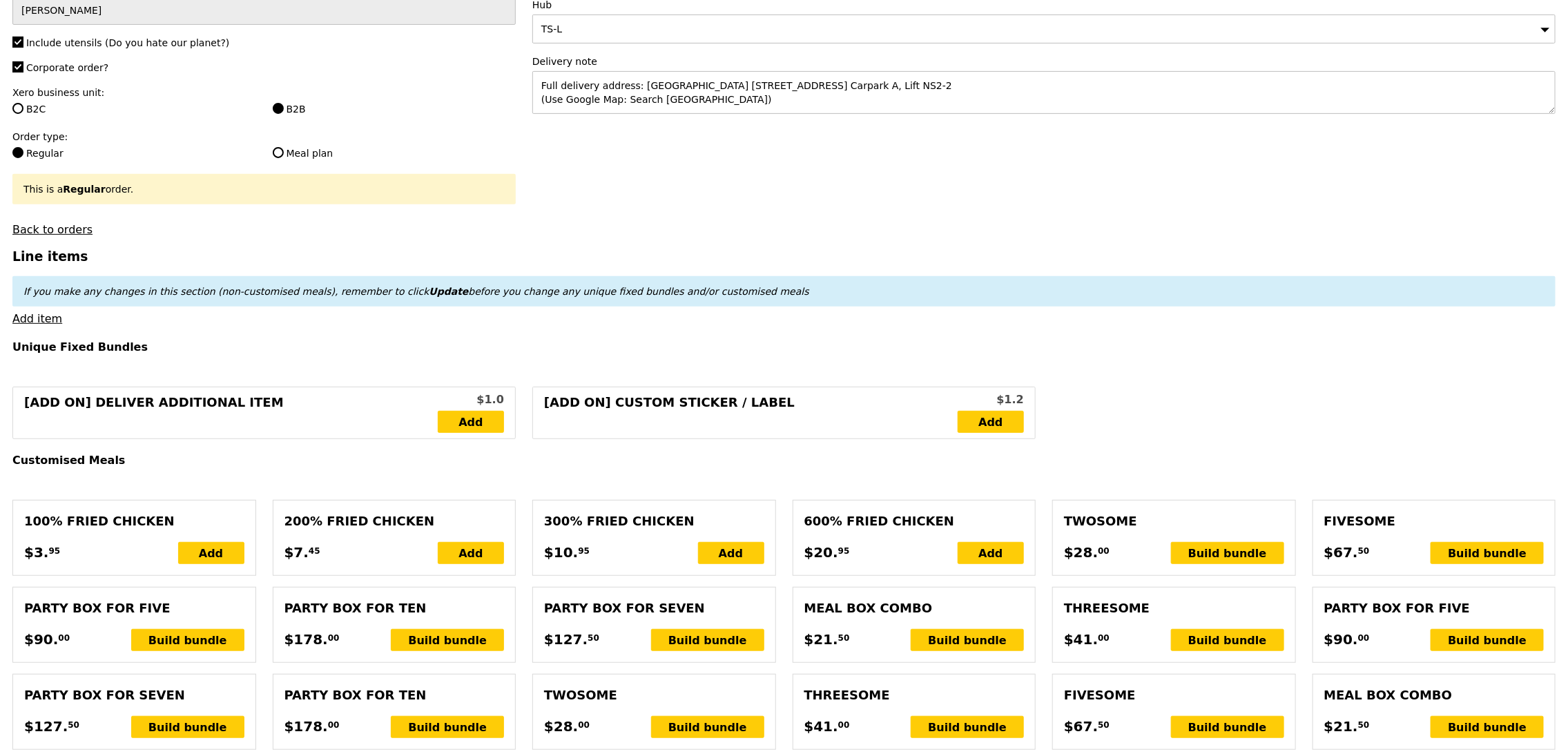
scroll to position [544, 0]
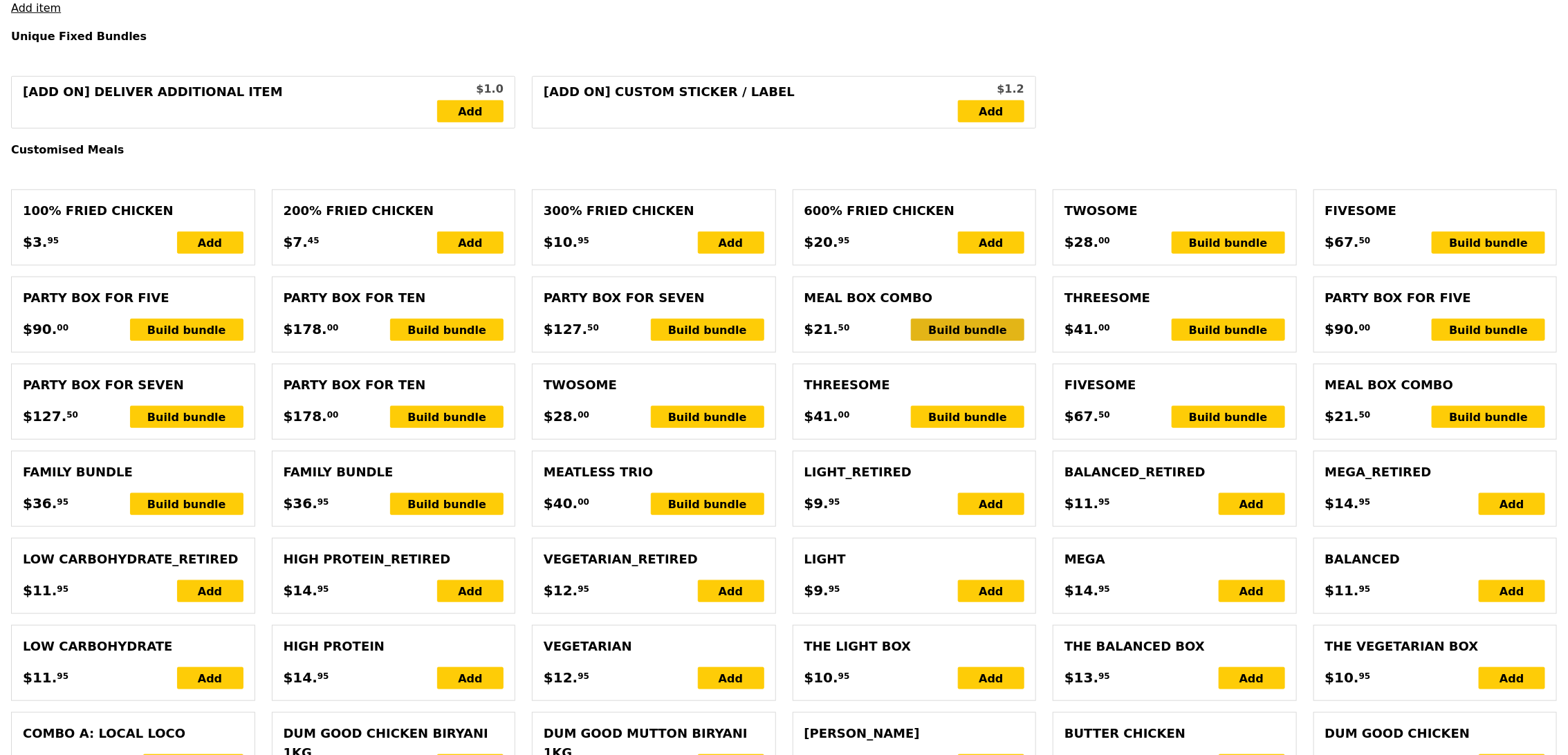
click at [969, 328] on div "Build bundle" at bounding box center [968, 329] width 114 height 22
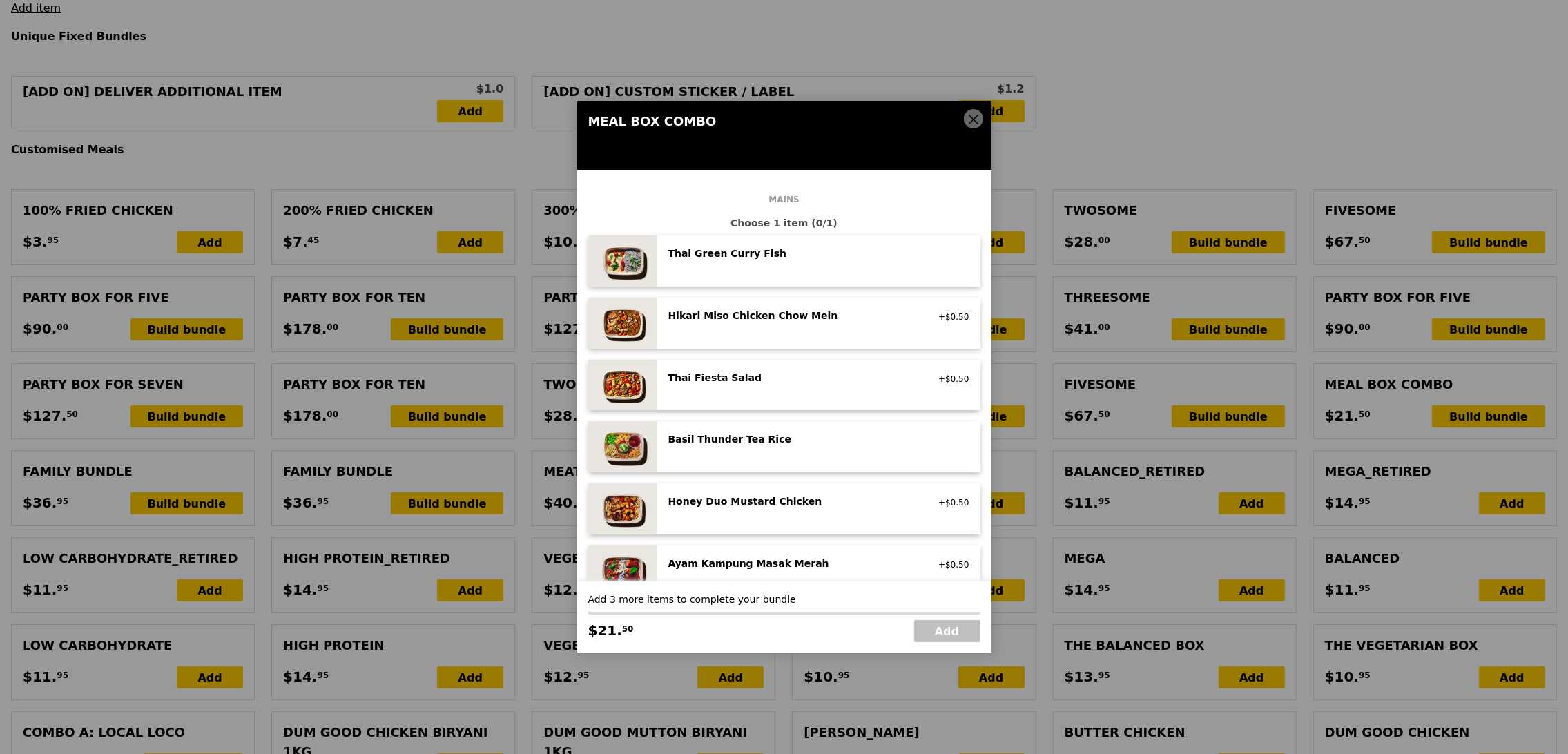
click at [965, 118] on span at bounding box center [974, 119] width 20 height 20
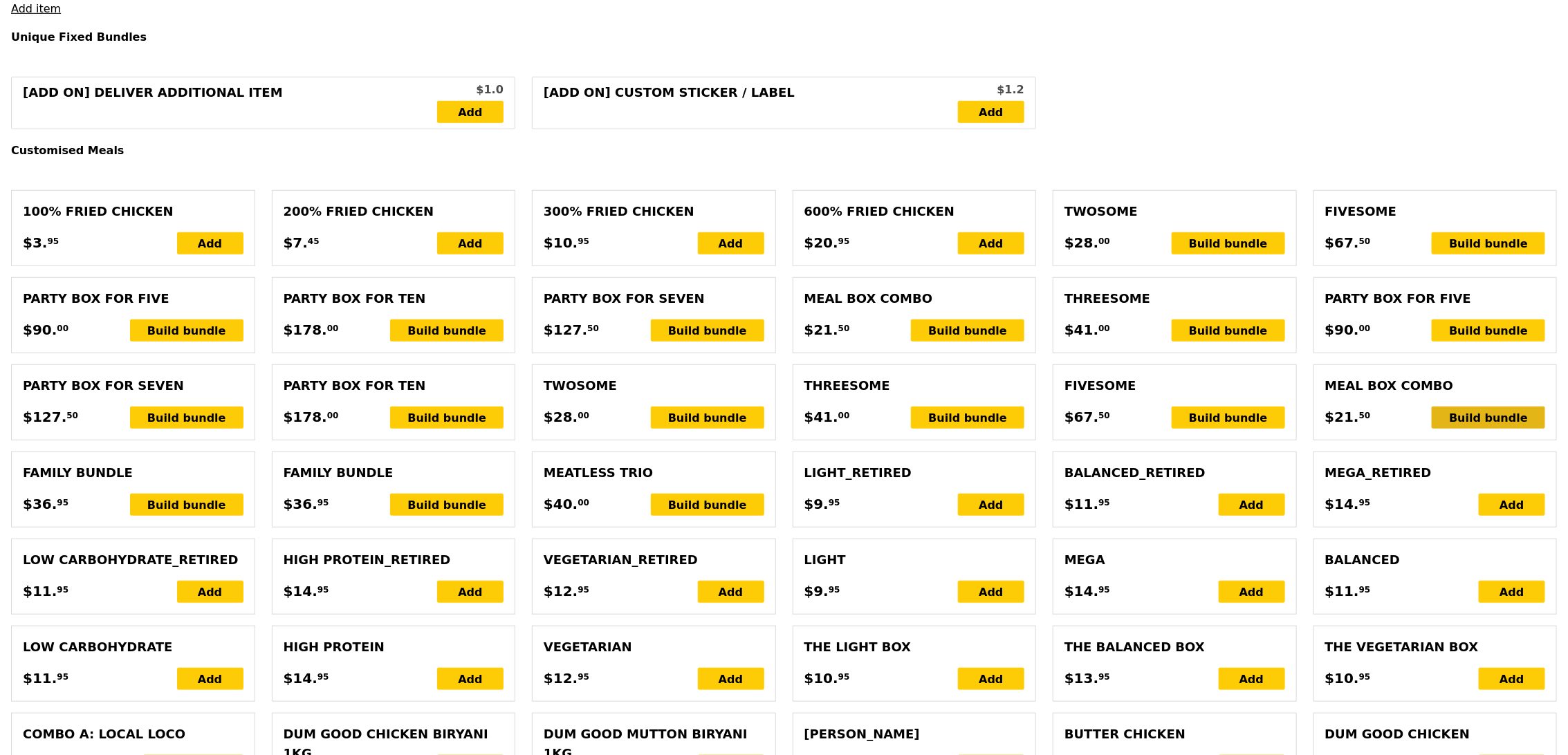
click at [1499, 423] on div "Build bundle" at bounding box center [1489, 417] width 114 height 22
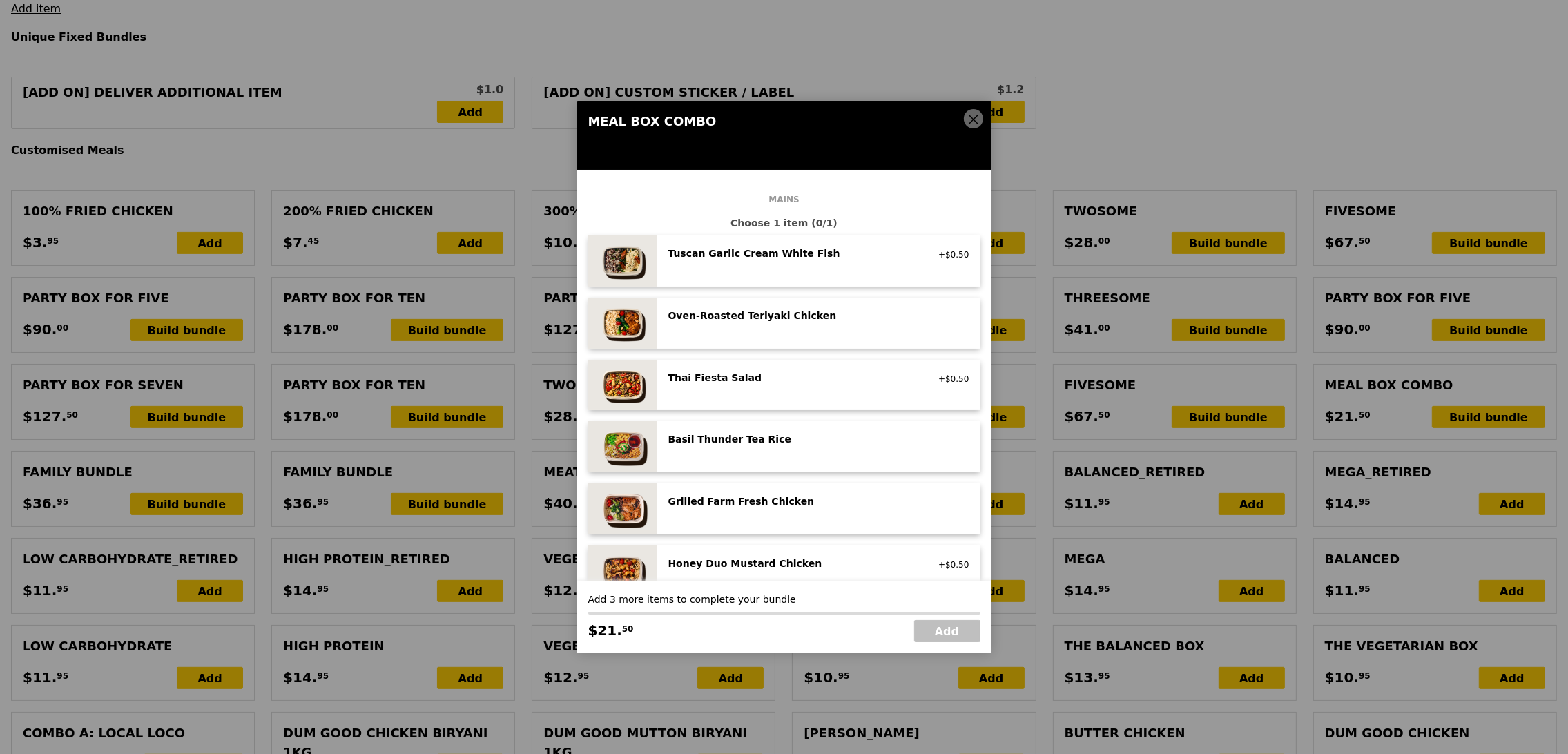
click at [967, 119] on icon at bounding box center [973, 119] width 12 height 12
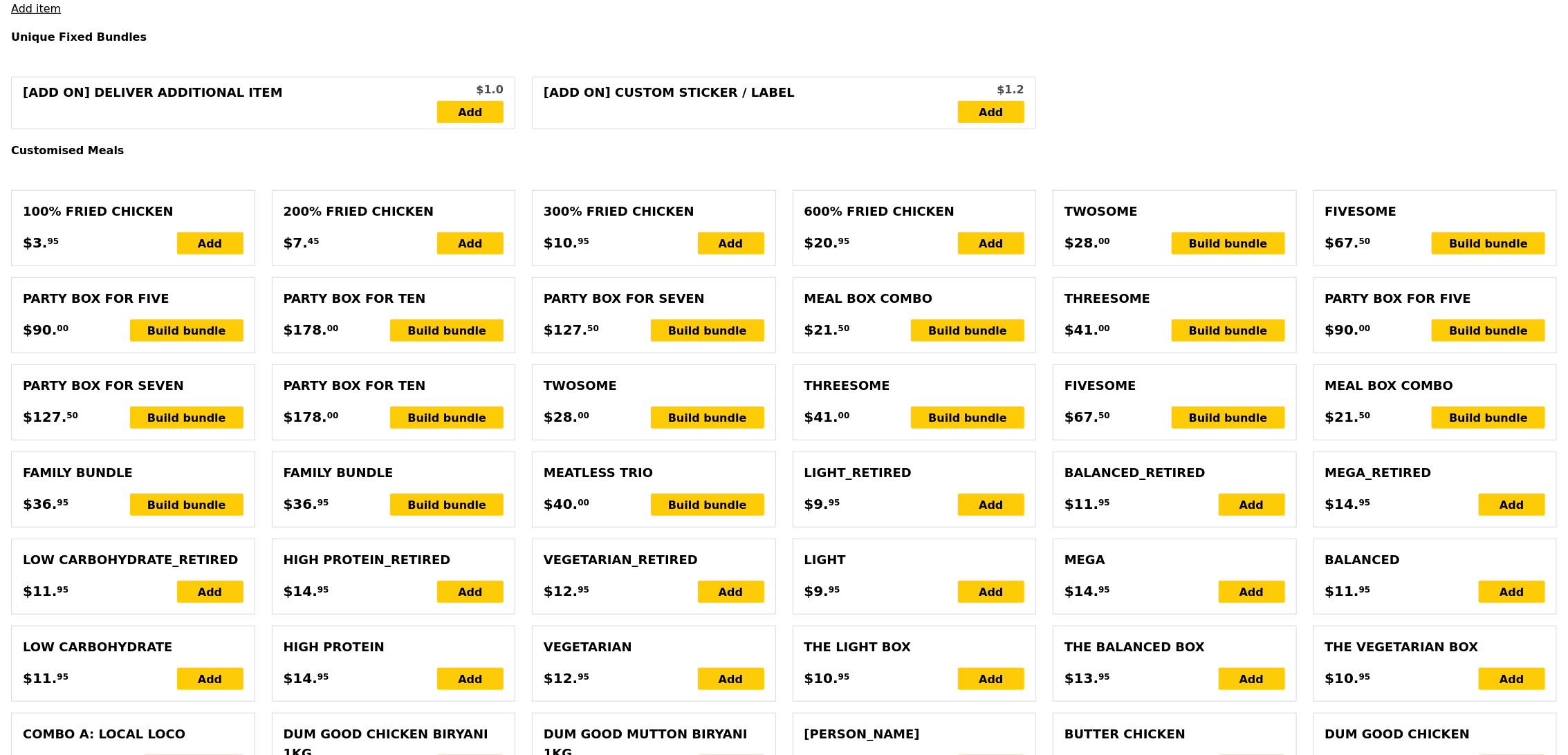
click at [1175, 117] on div "[Add on] Deliver Additional Item $1.0 Add [Add on] Custom Sticker / Label $1.2 …" at bounding box center [784, 102] width 1563 height 52
click at [974, 331] on div "Build bundle" at bounding box center [968, 330] width 114 height 22
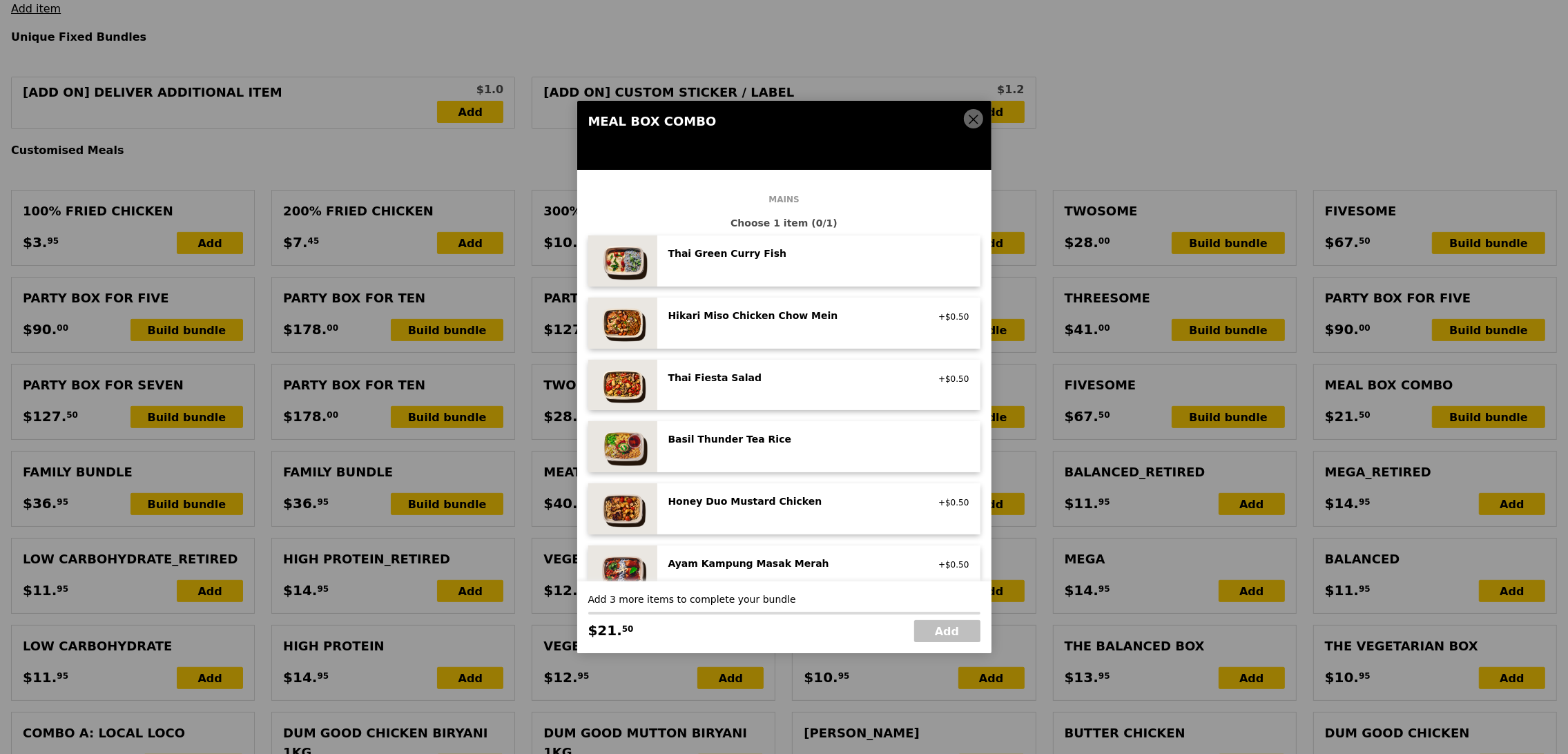
click at [971, 116] on icon at bounding box center [973, 119] width 8 height 8
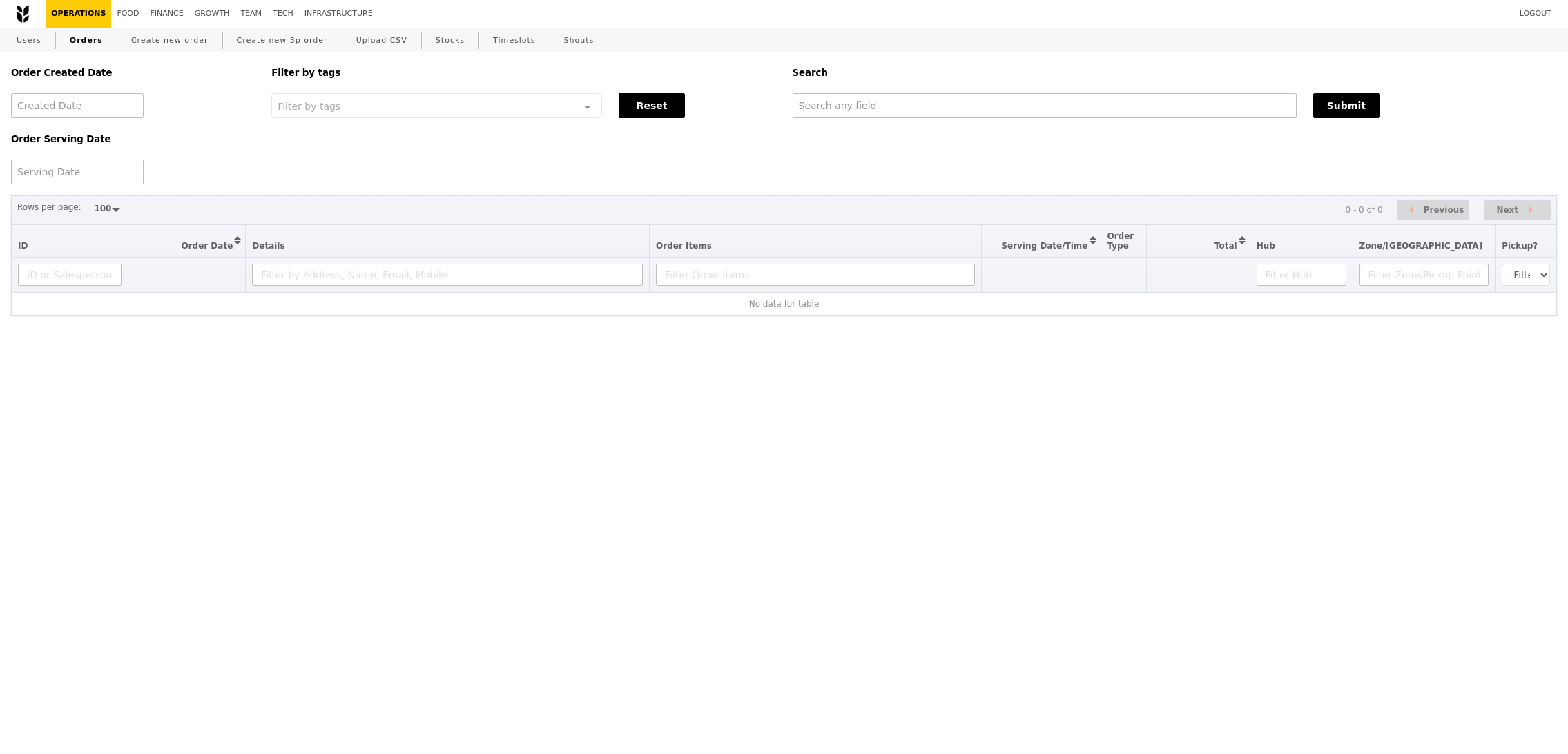
select select "100"
click at [943, 110] on input "text" at bounding box center [1044, 105] width 504 height 25
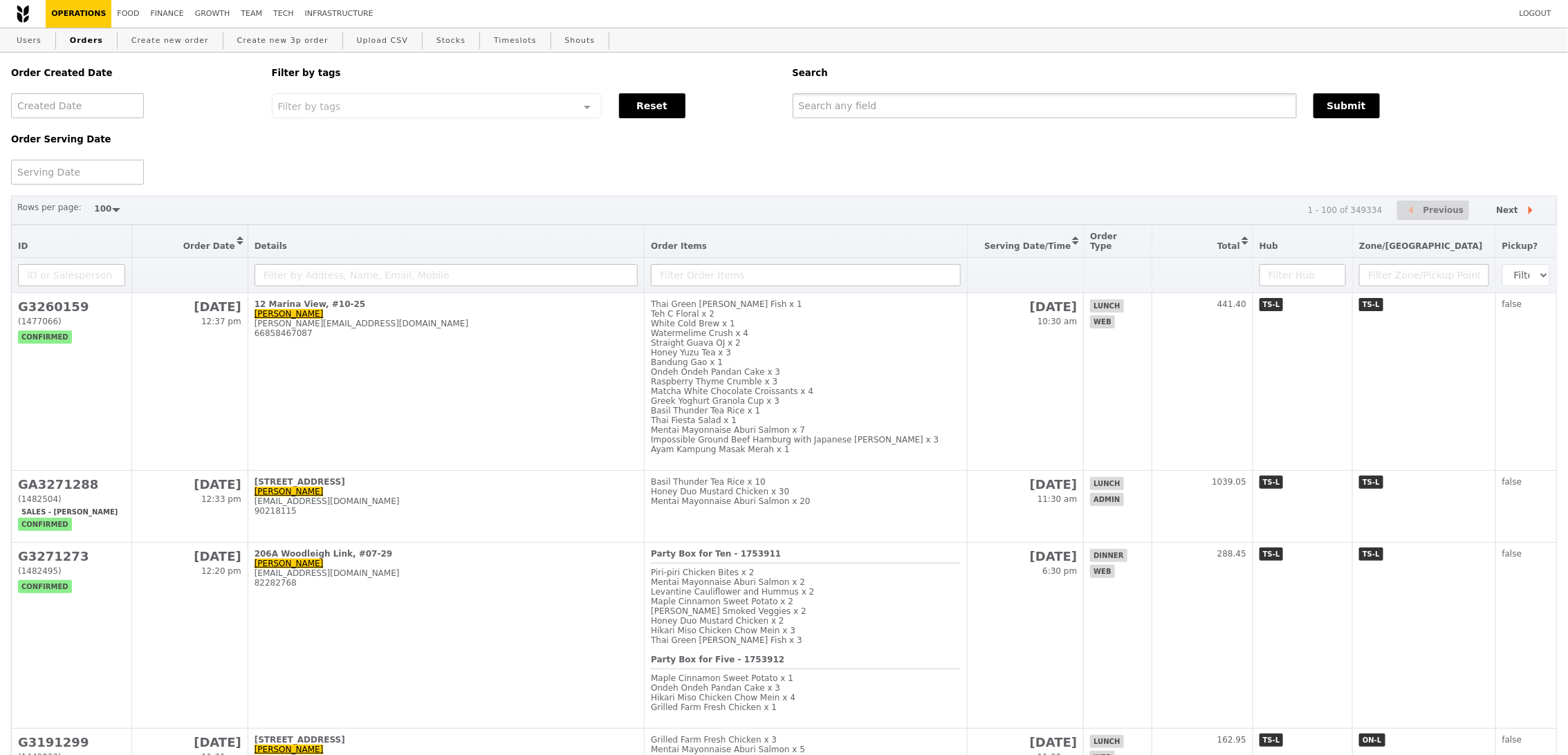
paste input "sitirohaya@ntu.edu.sg"
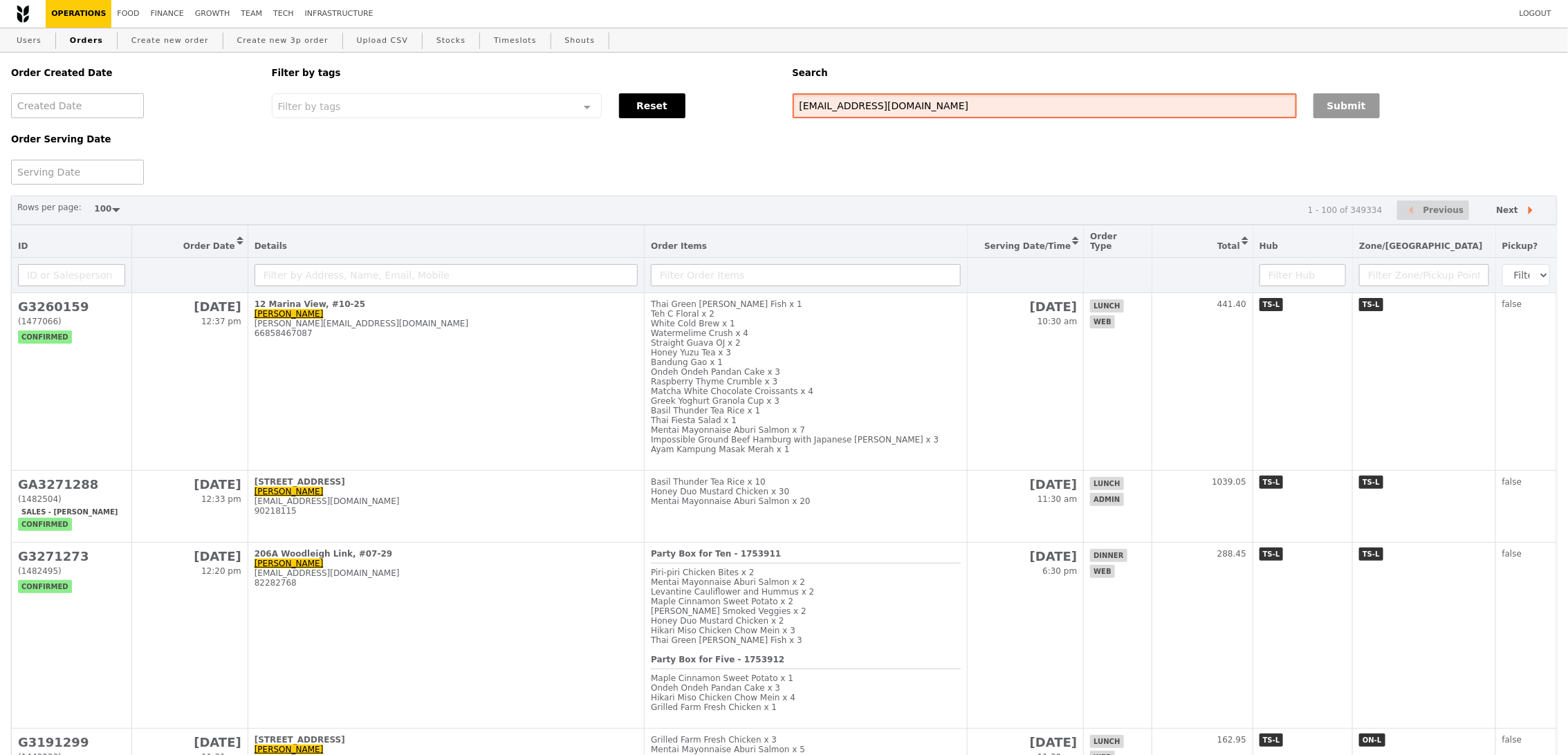
type input "[EMAIL_ADDRESS][DOMAIN_NAME]"
click at [1339, 107] on button "Submit" at bounding box center [1347, 105] width 67 height 25
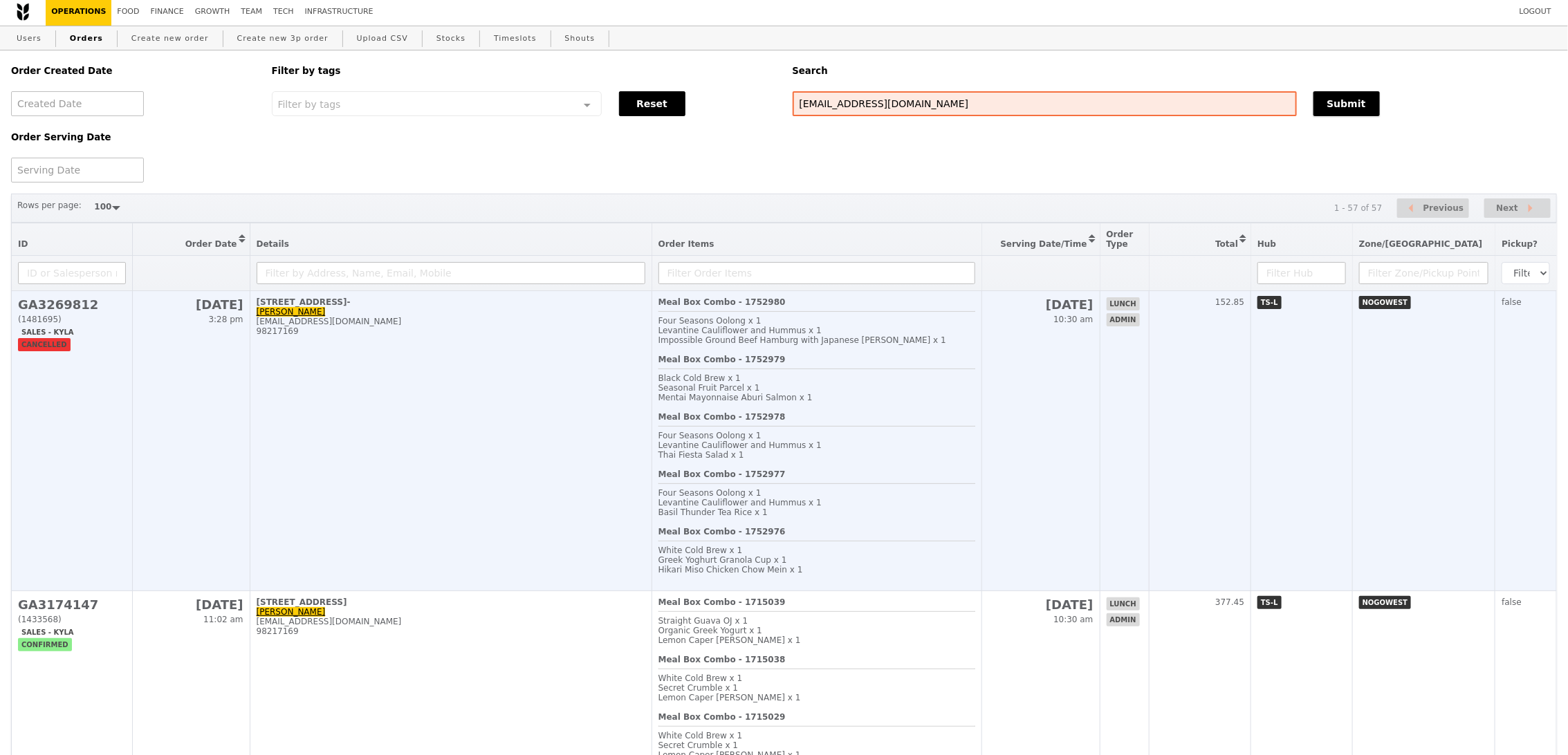
scroll to position [4, 0]
click at [1100, 499] on td "20 Aug 10:30 am" at bounding box center [1041, 440] width 118 height 300
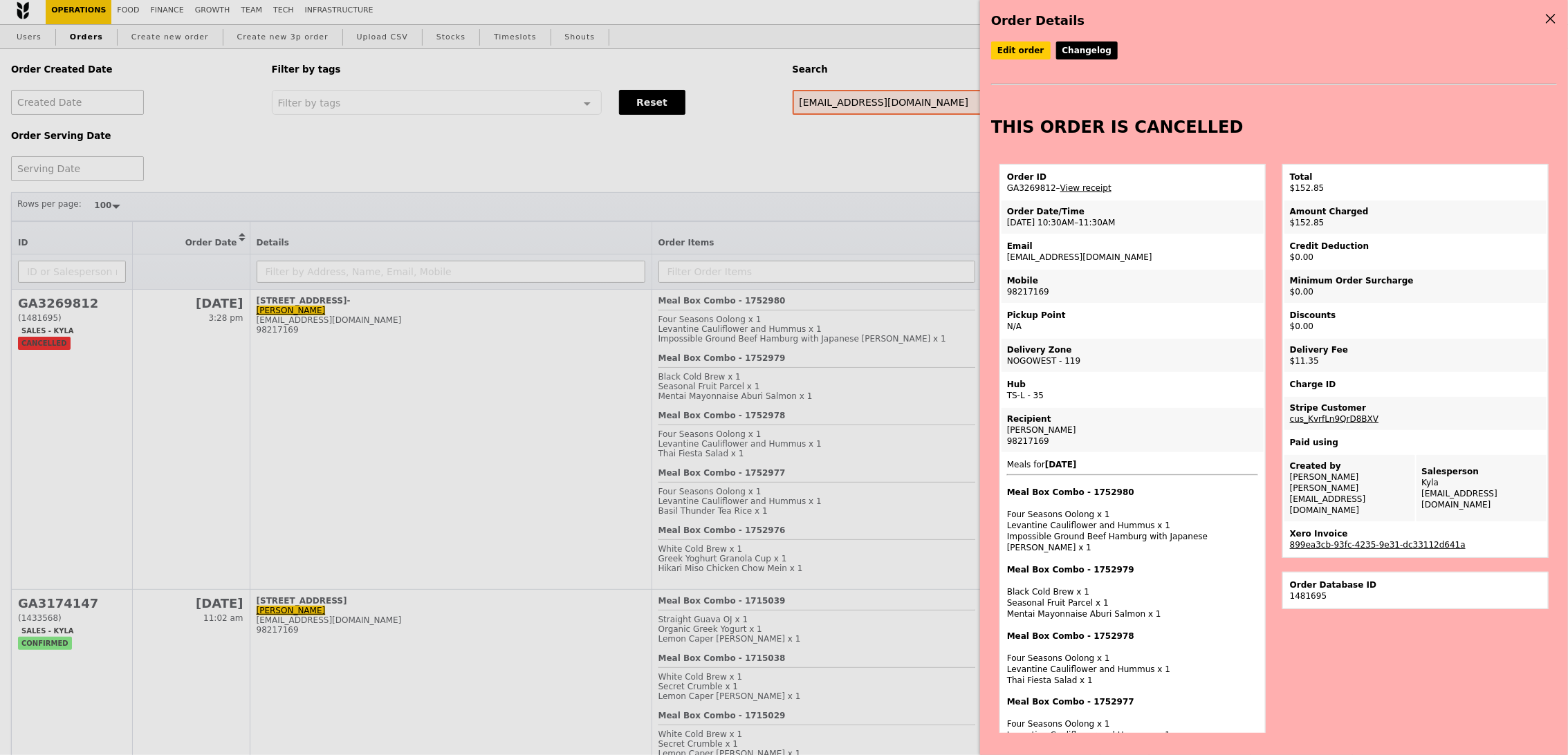
scroll to position [691, 0]
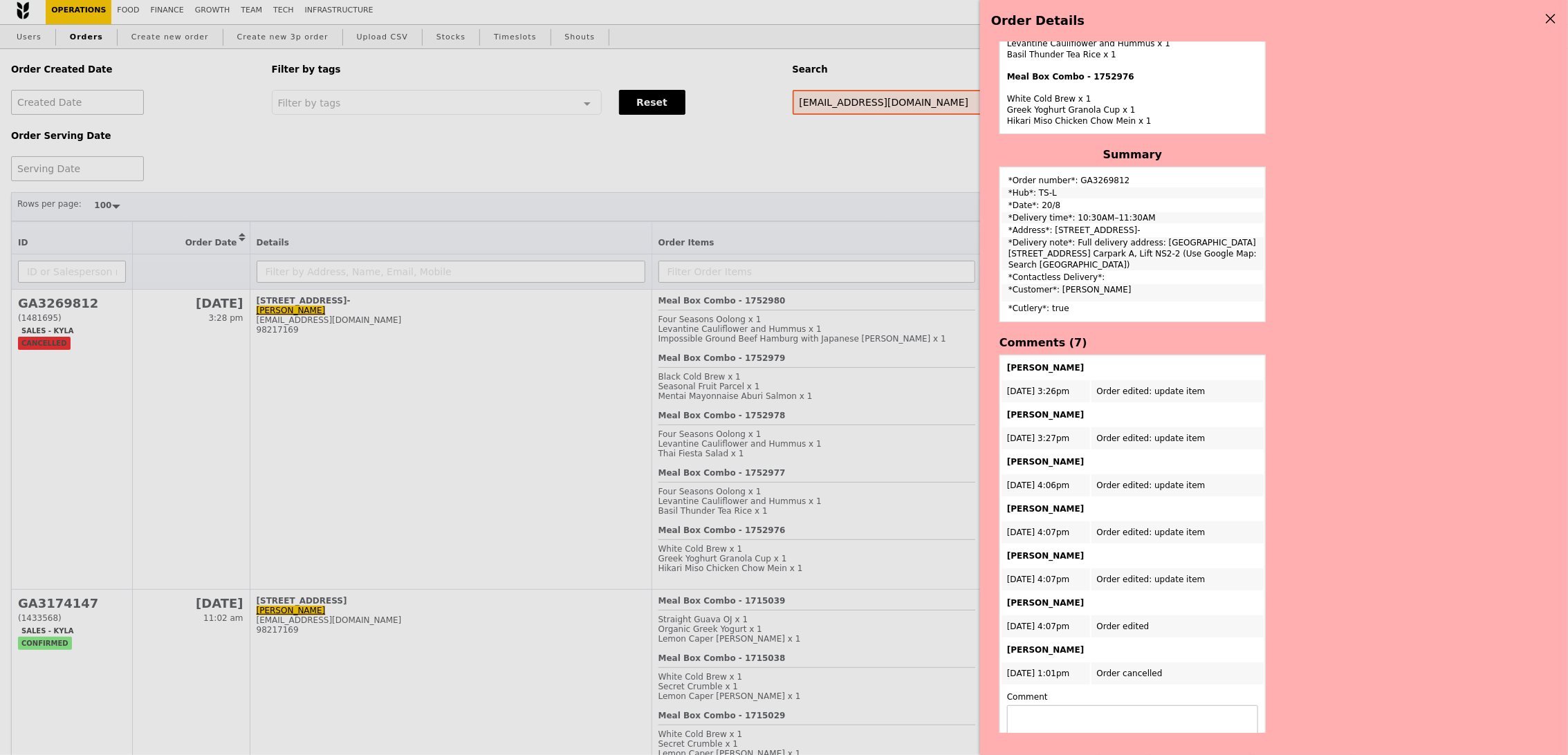
click at [1078, 237] on td "*Delivery note*: Full delivery address: Earth Observatory of Singapore 50 Nanya…" at bounding box center [1132, 253] width 262 height 33
drag, startPoint x: 1073, startPoint y: 226, endPoint x: 1114, endPoint y: 259, distance: 52.6
click at [1114, 259] on td "*Delivery note*: Full delivery address: Earth Observatory of Singapore 50 Nanya…" at bounding box center [1132, 253] width 262 height 33
copy td "Full delivery address: Earth Observatory of Singapore 50 Nanyang Avenue, NS2-01…"
click at [1319, 440] on div "Edit order Changelog THIS ORDER IS CANCELLED Order ID GA3269812 – View receipt …" at bounding box center [1274, 387] width 566 height 691
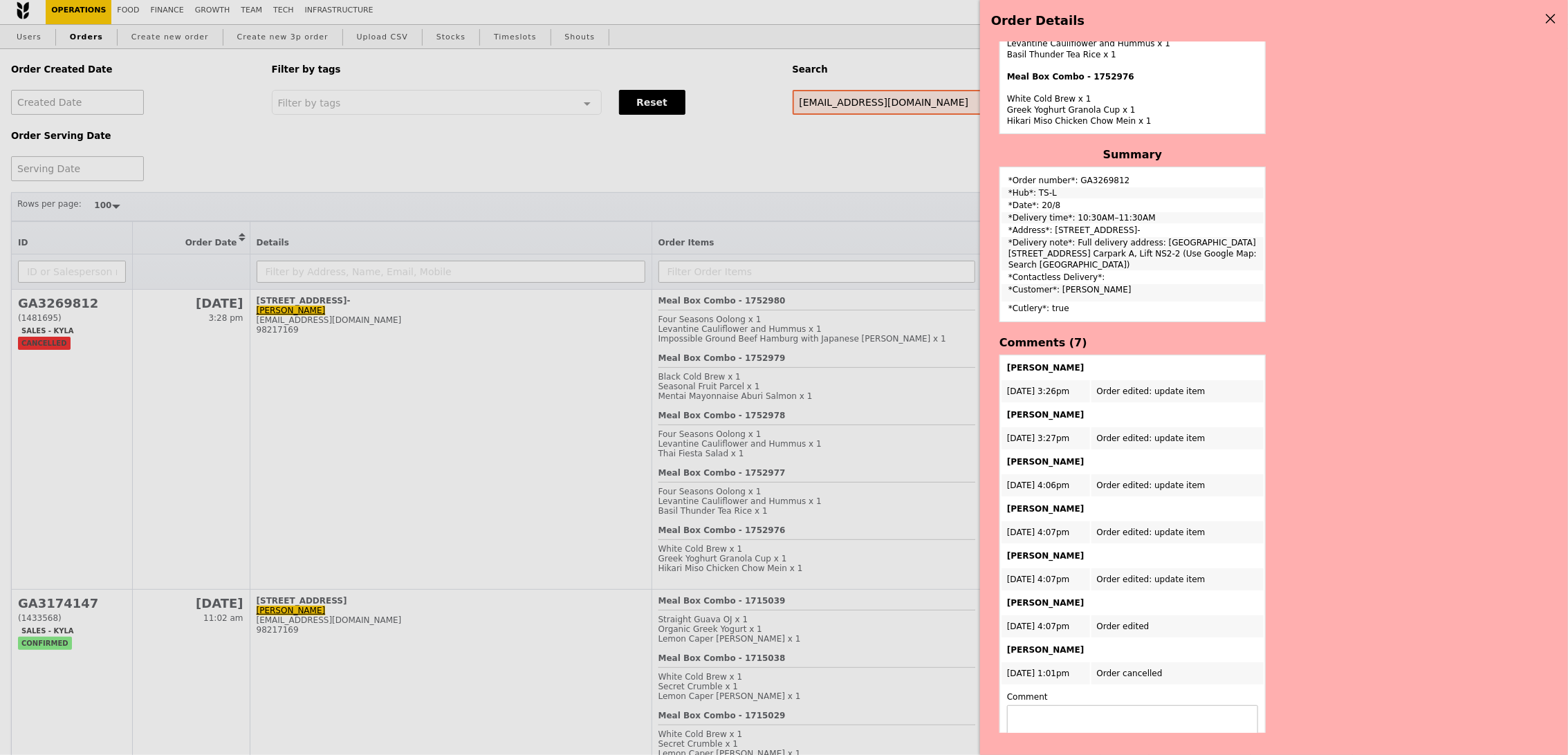
scroll to position [0, 0]
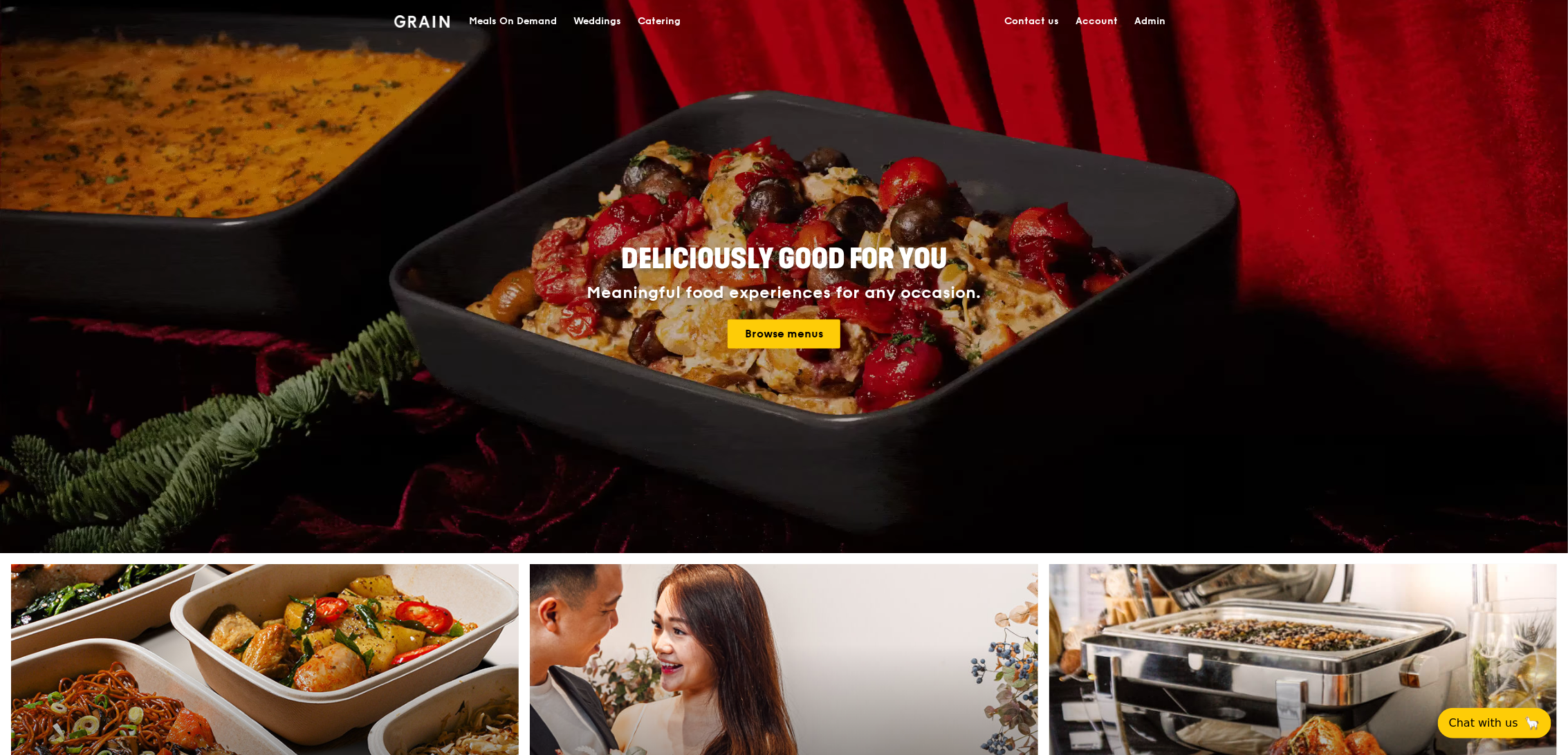
click at [474, 17] on div "Meals On Demand" at bounding box center [513, 21] width 88 height 42
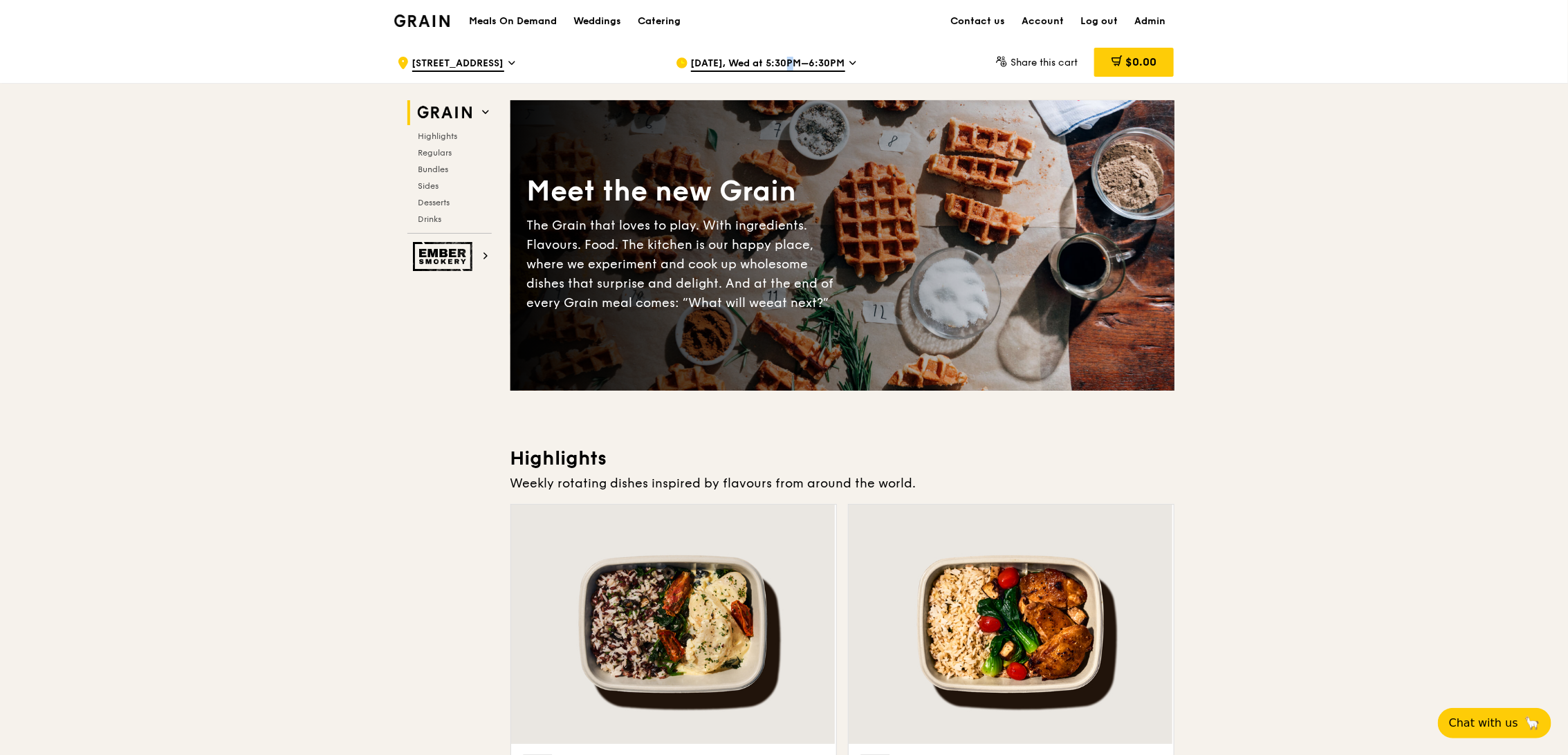
click at [770, 61] on span "Aug 27, Wed at 5:30PM–6:30PM" at bounding box center [768, 64] width 154 height 15
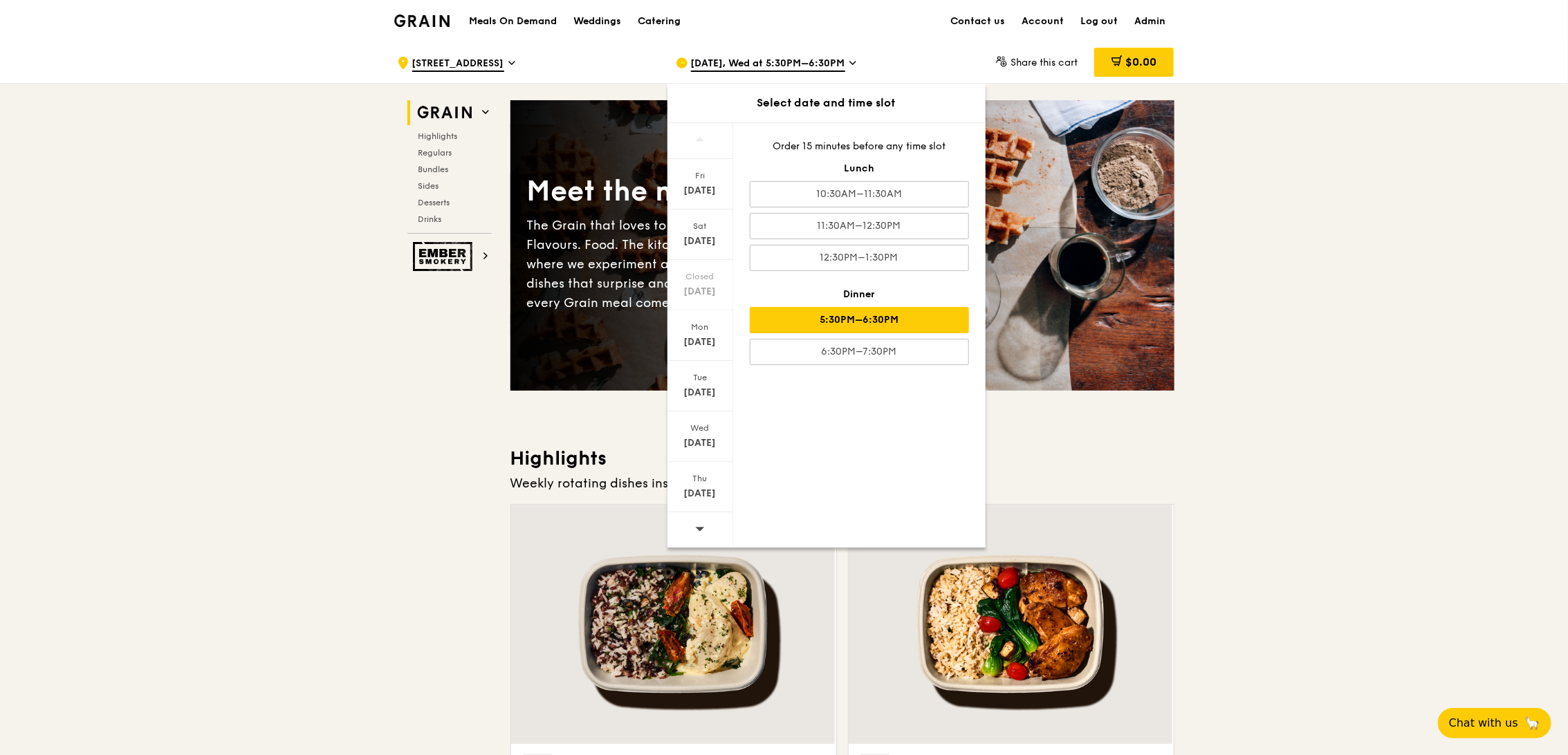
click at [717, 525] on div at bounding box center [700, 530] width 66 height 36
click at [717, 524] on div at bounding box center [700, 530] width 66 height 36
click at [717, 523] on div at bounding box center [700, 530] width 66 height 36
click at [716, 529] on div at bounding box center [700, 530] width 66 height 36
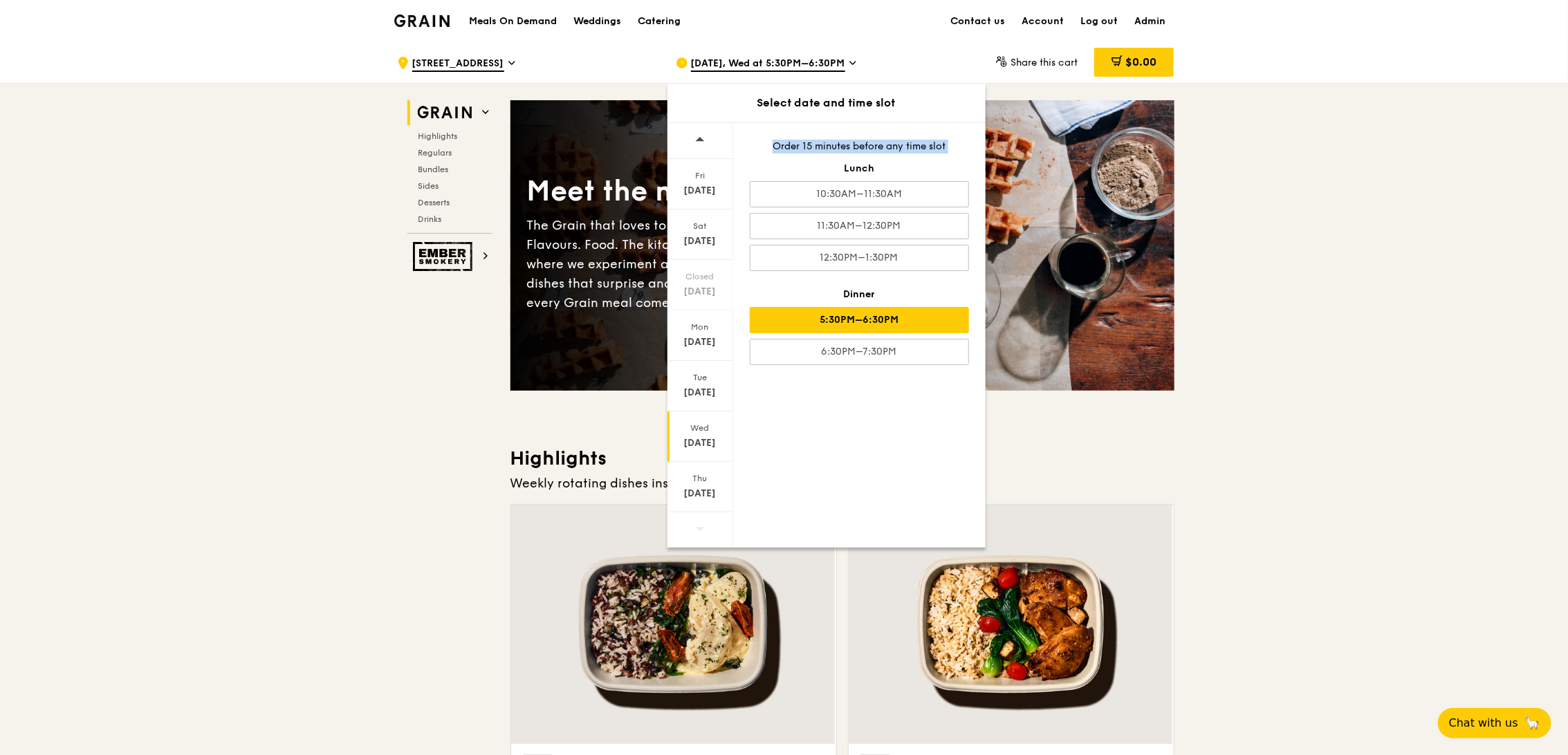
click at [716, 529] on div at bounding box center [700, 530] width 66 height 36
